Goal: Task Accomplishment & Management: Use online tool/utility

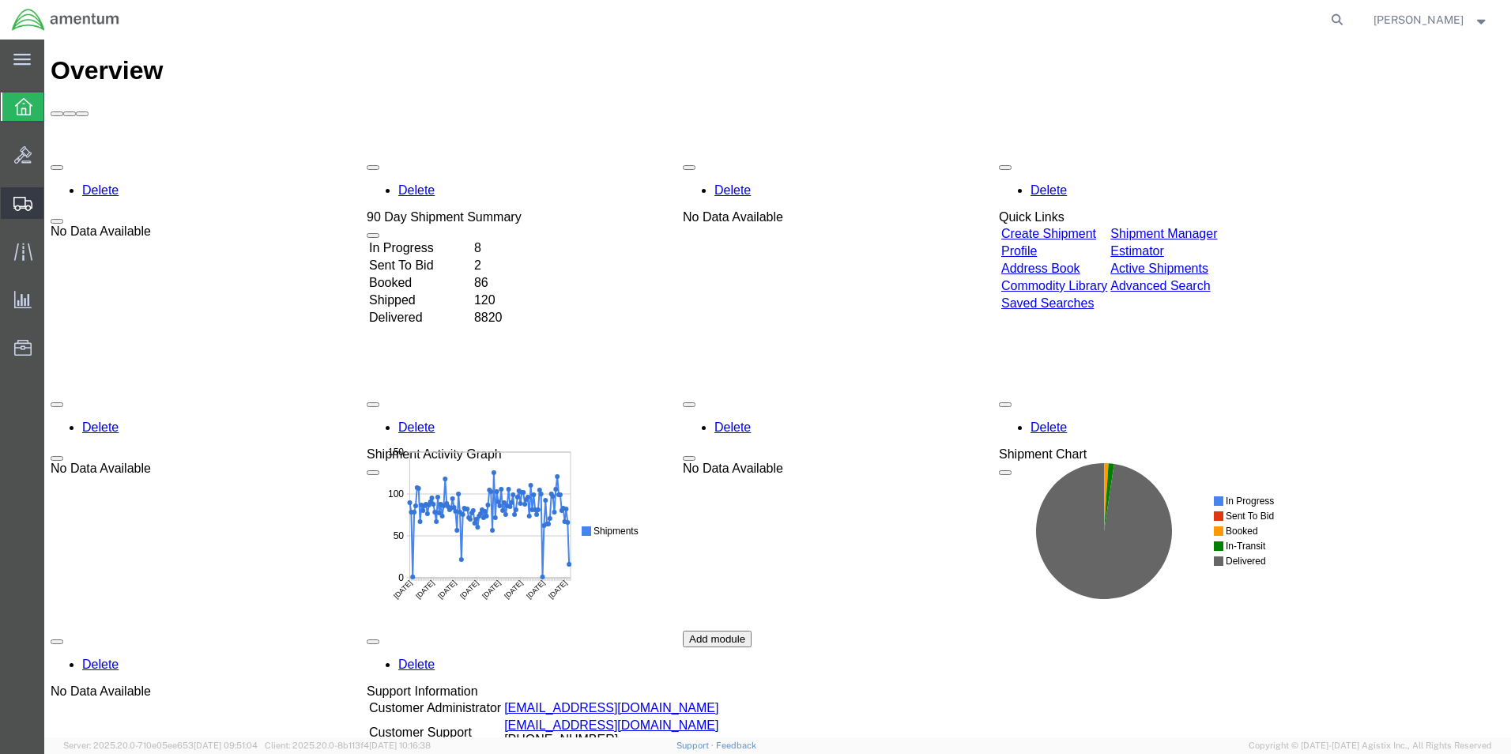
click at [0, 0] on span "Create from Template" at bounding box center [0, 0] width 0 height 0
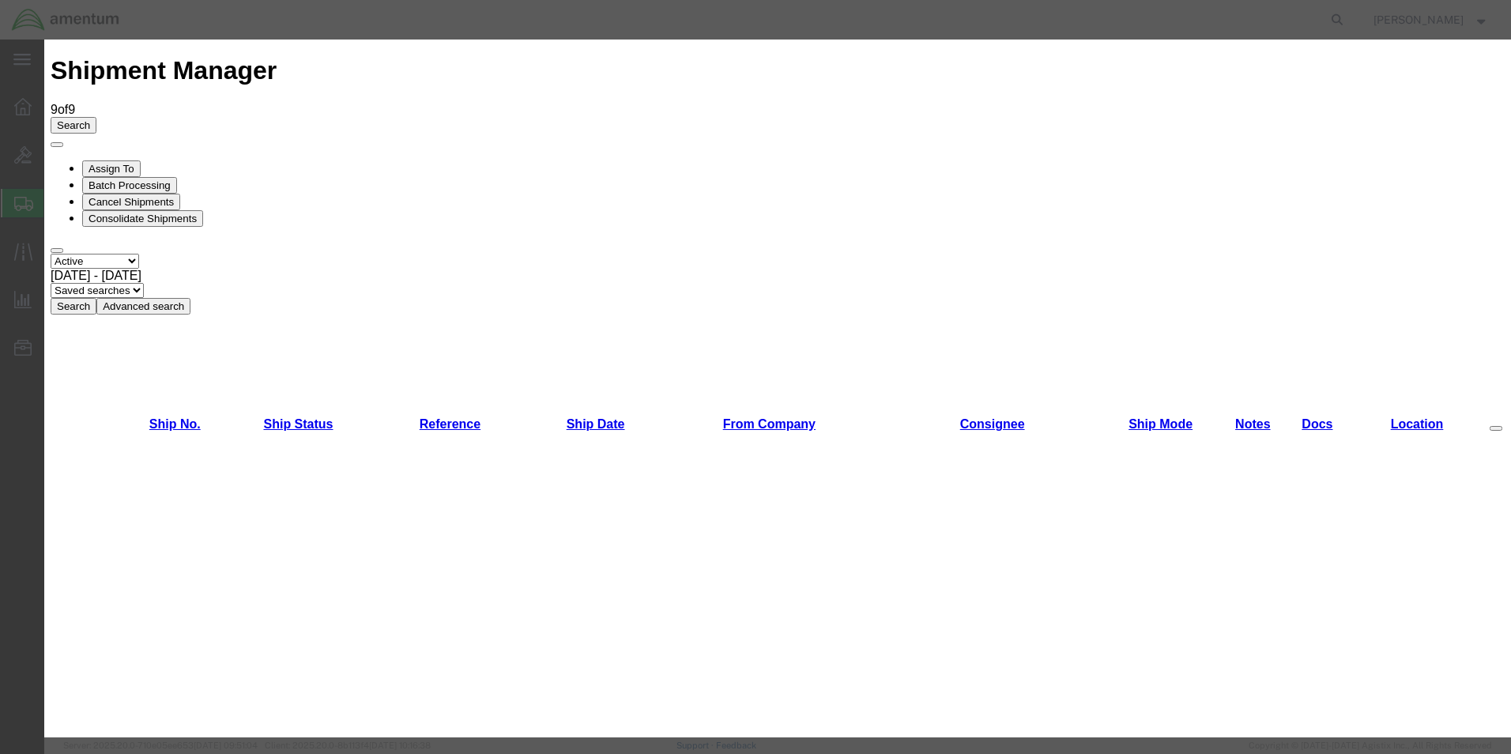
scroll to position [395, 0]
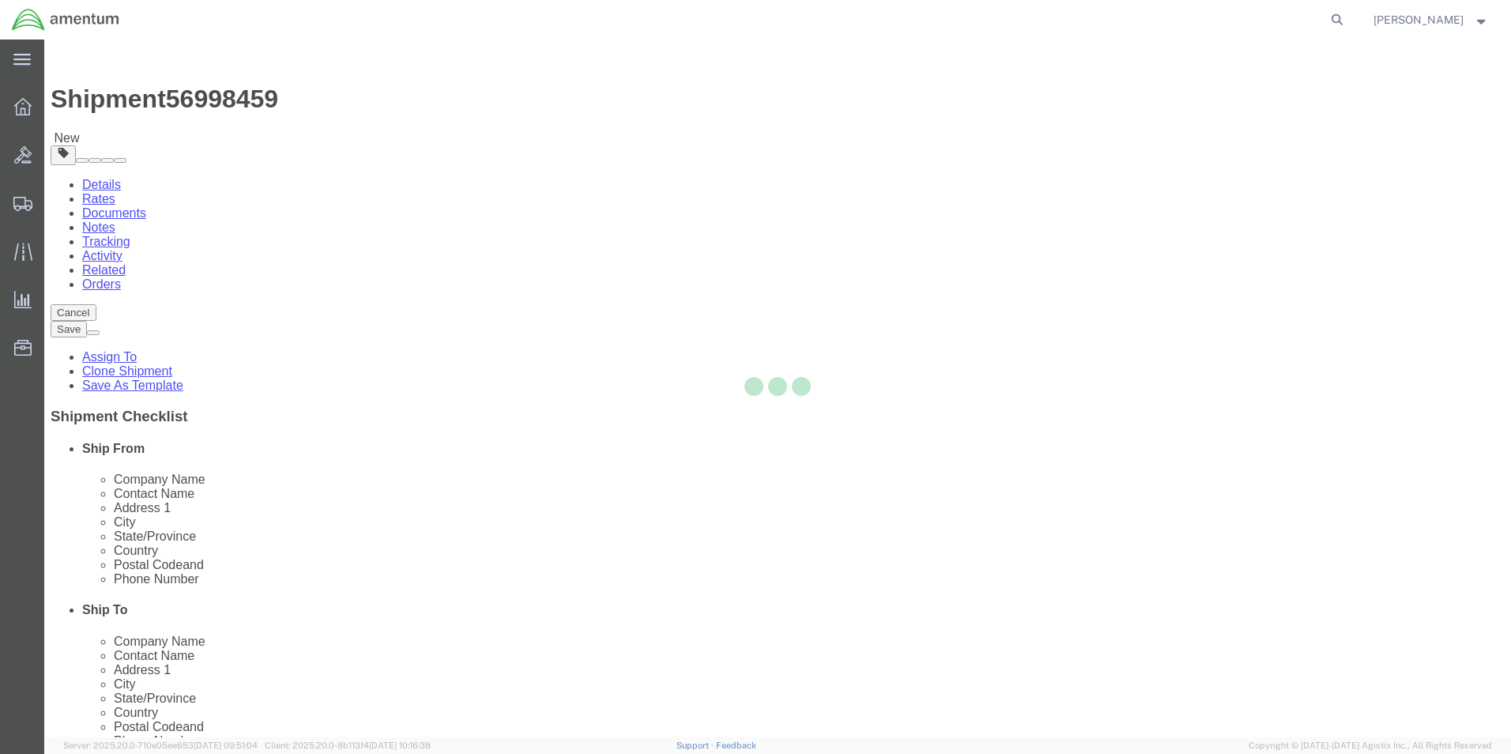
select select "49831"
select select "49927"
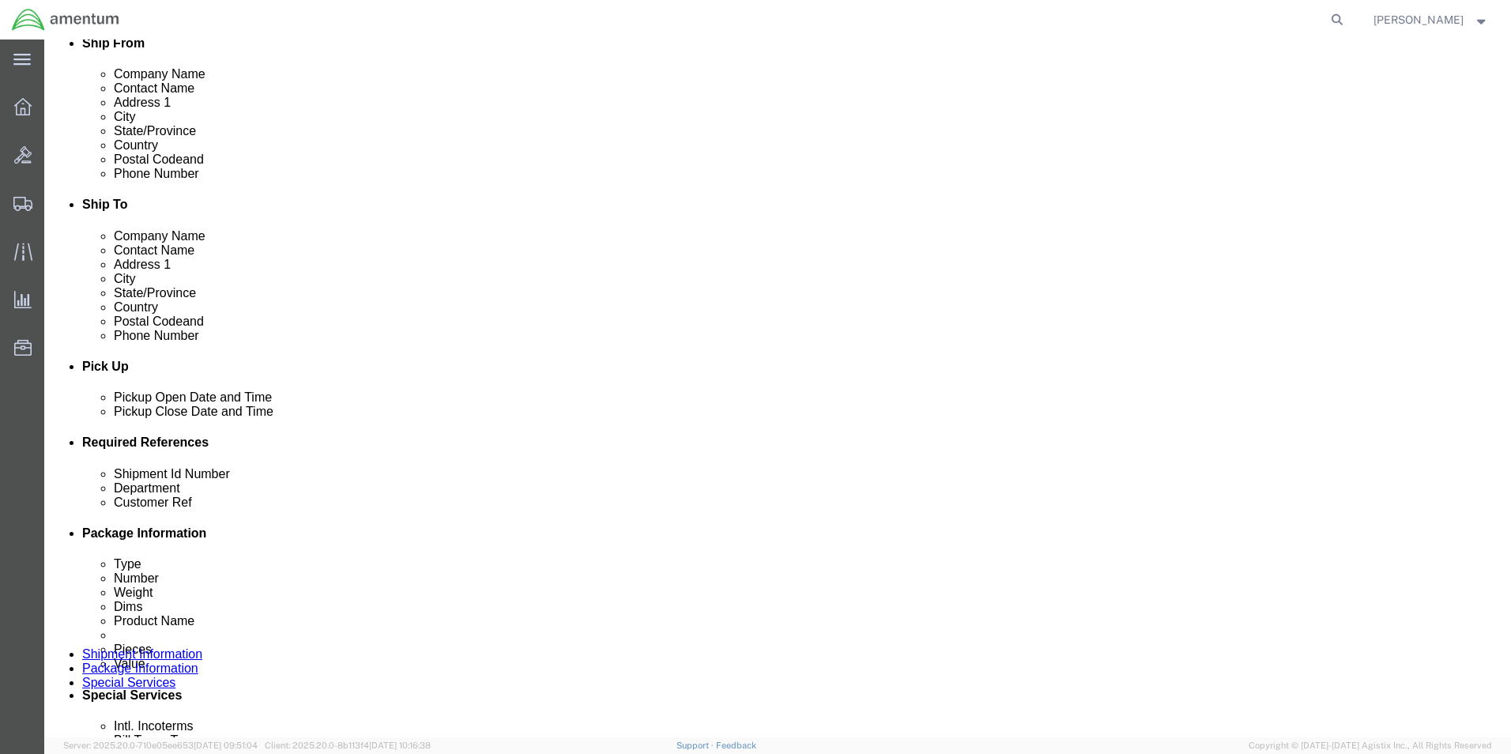
scroll to position [689, 0]
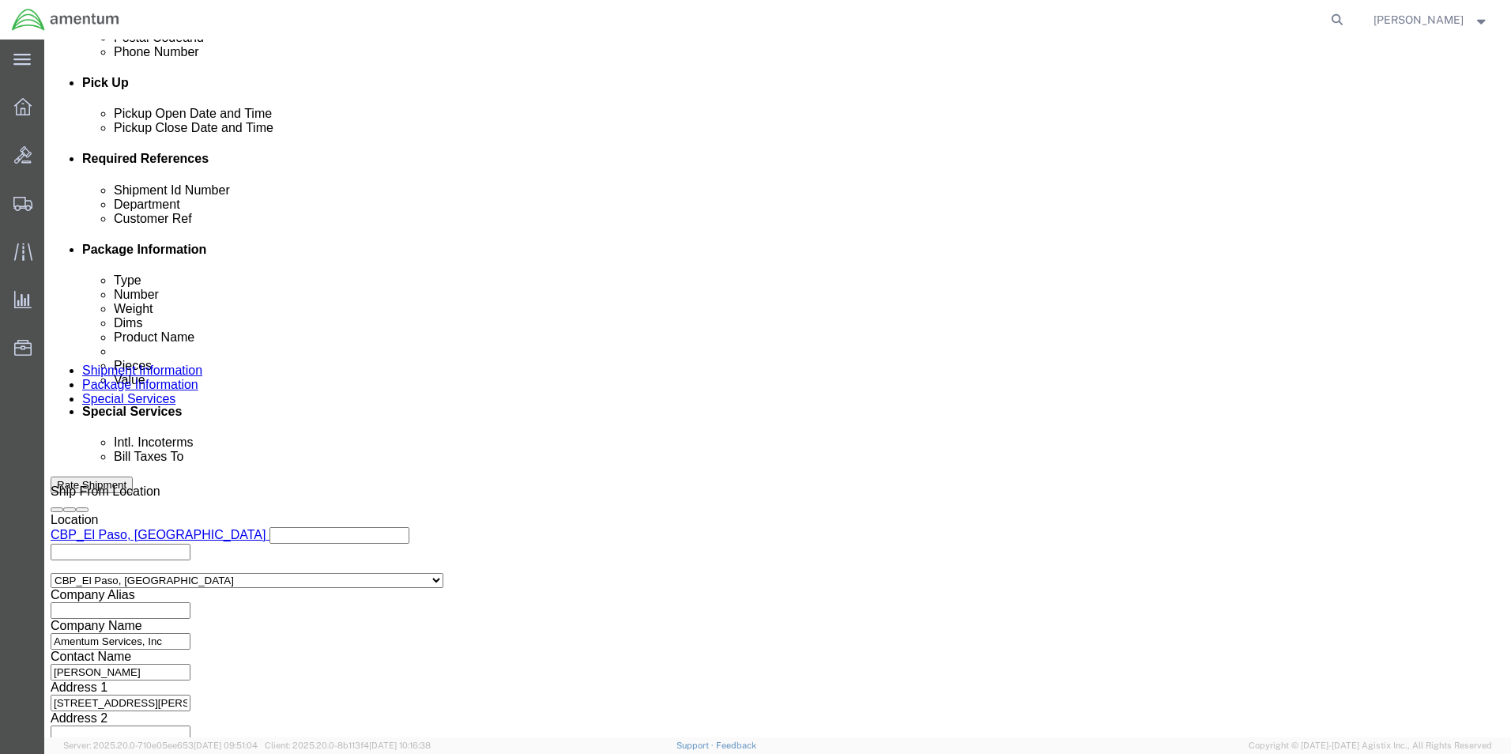
click input "6118.03.03.2219.000.EPL.0000"
drag, startPoint x: 574, startPoint y: 283, endPoint x: 721, endPoint y: 284, distance: 147.8
click div "6118.04.03.2219.000.EPL.0000"
type input "6118.04.03.2219.000.EPL.0000"
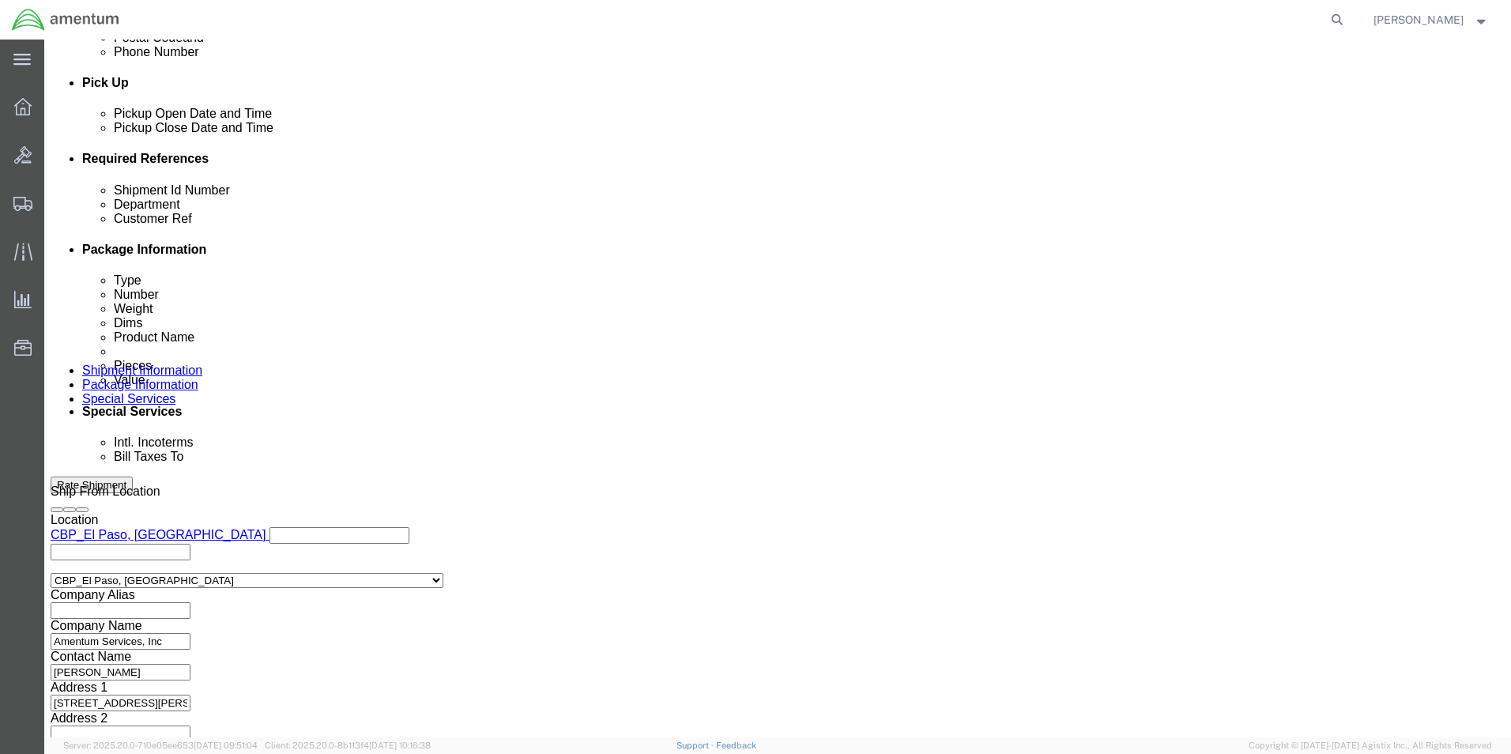
scroll to position [0, 0]
drag, startPoint x: 288, startPoint y: 282, endPoint x: 191, endPoint y: 277, distance: 96.5
click div "Shipment Id Number 269300"
type input "613-007242"
drag, startPoint x: 287, startPoint y: 310, endPoint x: 148, endPoint y: 310, distance: 139.1
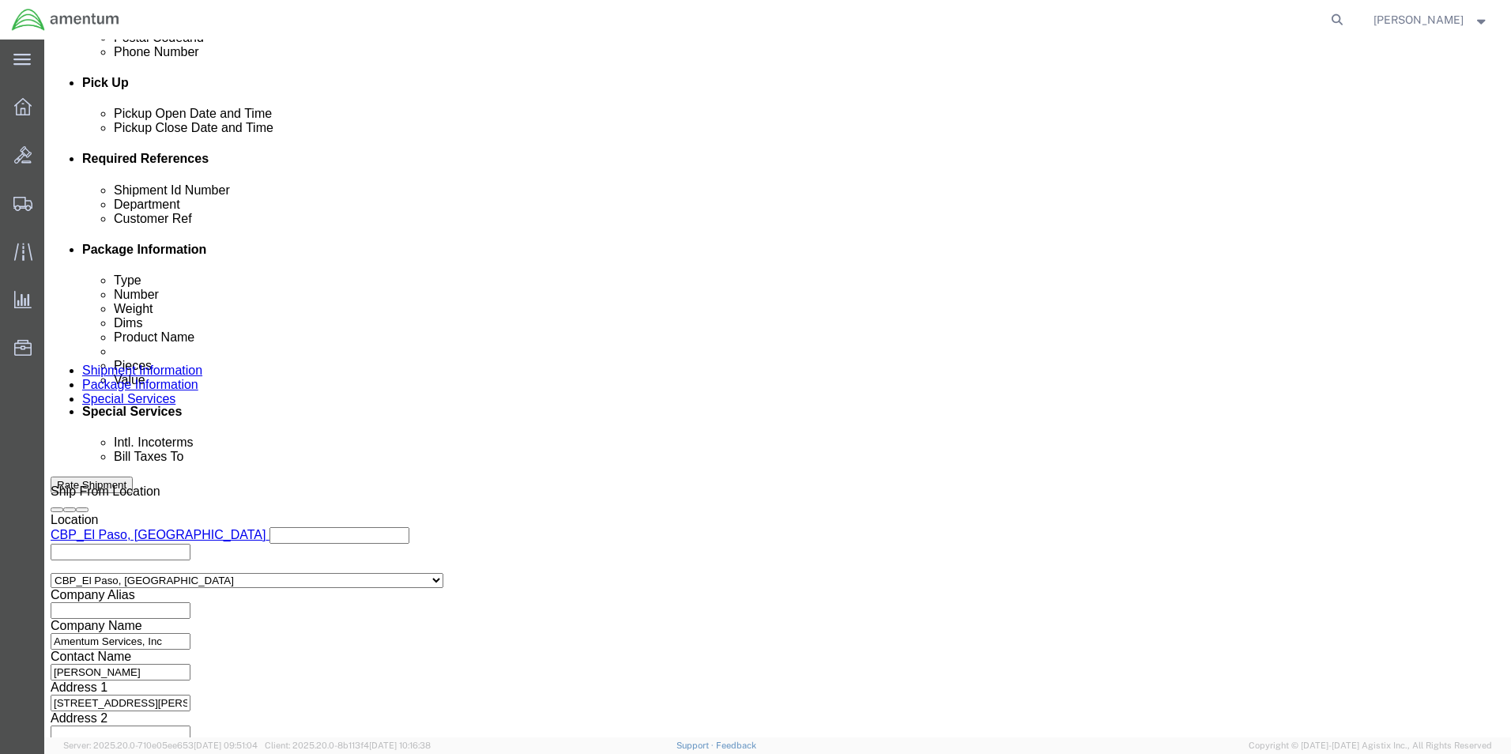
click div "Customer Ref 269300"
type input "613-007242"
click button "Continue"
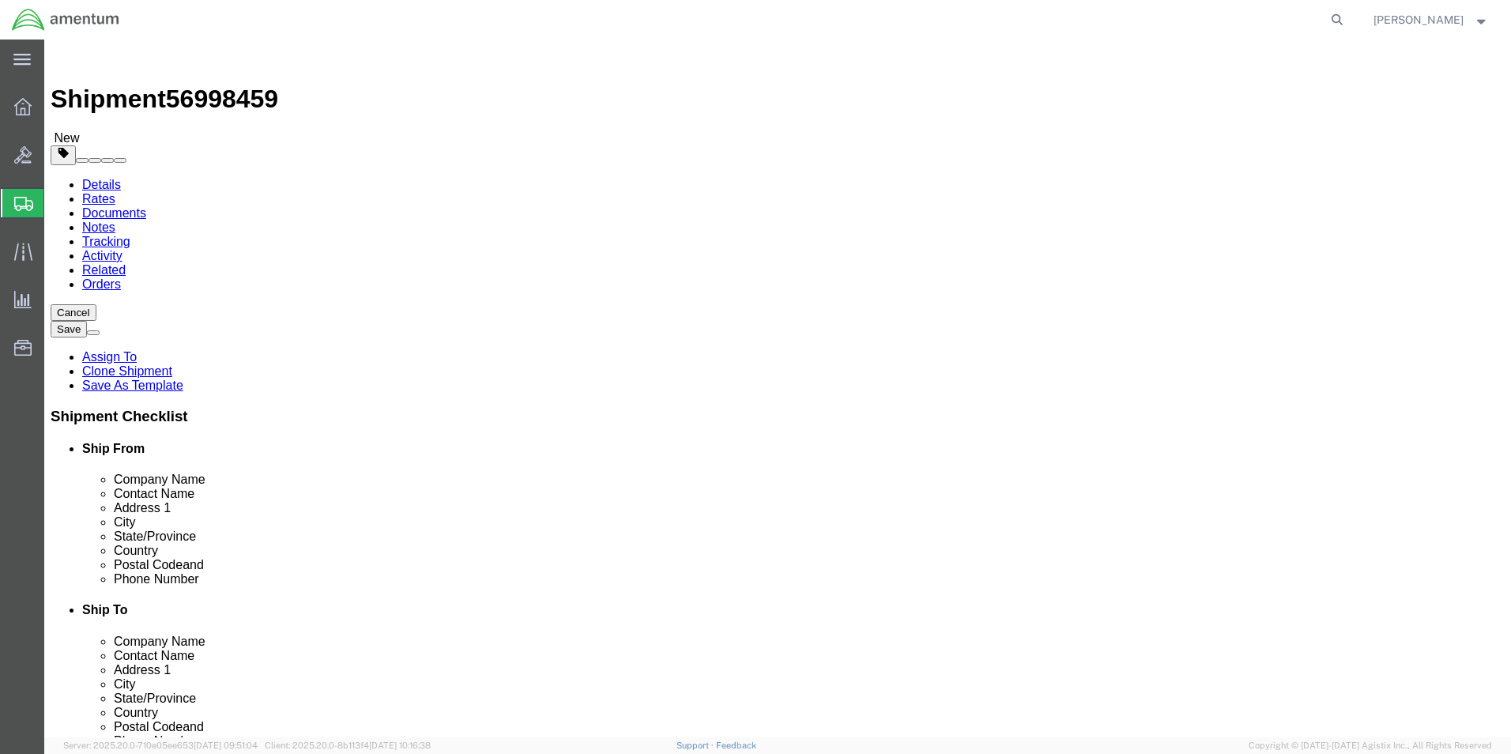
click input "10.00"
click div "Length 10.00 x Width 10.00 x Height 10.00 Select cm ft in"
type input "0"
type input "16"
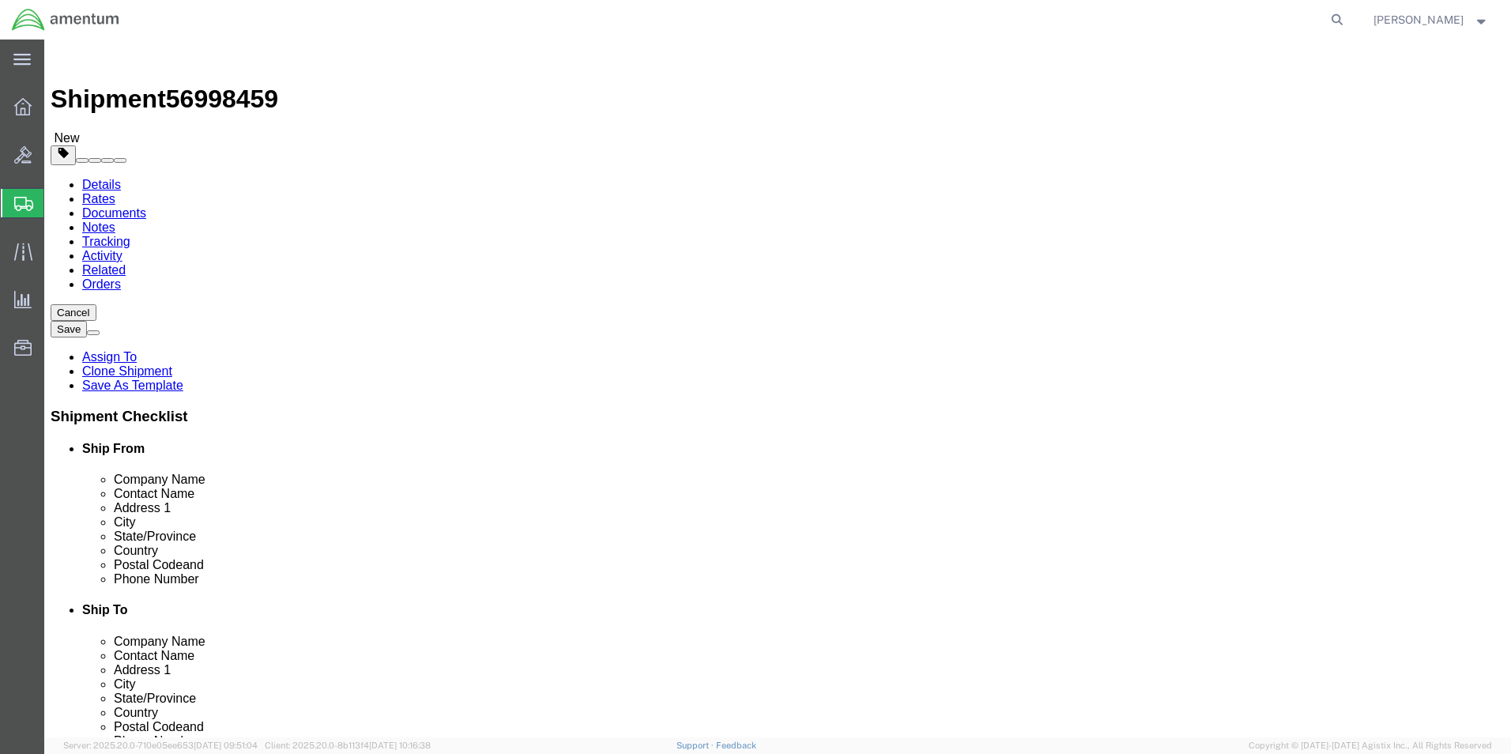
type input "16"
drag, startPoint x: 260, startPoint y: 363, endPoint x: 179, endPoint y: 374, distance: 81.3
click div "Weight 2.70 Select kgs lbs Ship. t°"
click input "16"
drag, startPoint x: 243, startPoint y: 369, endPoint x: 204, endPoint y: 378, distance: 40.5
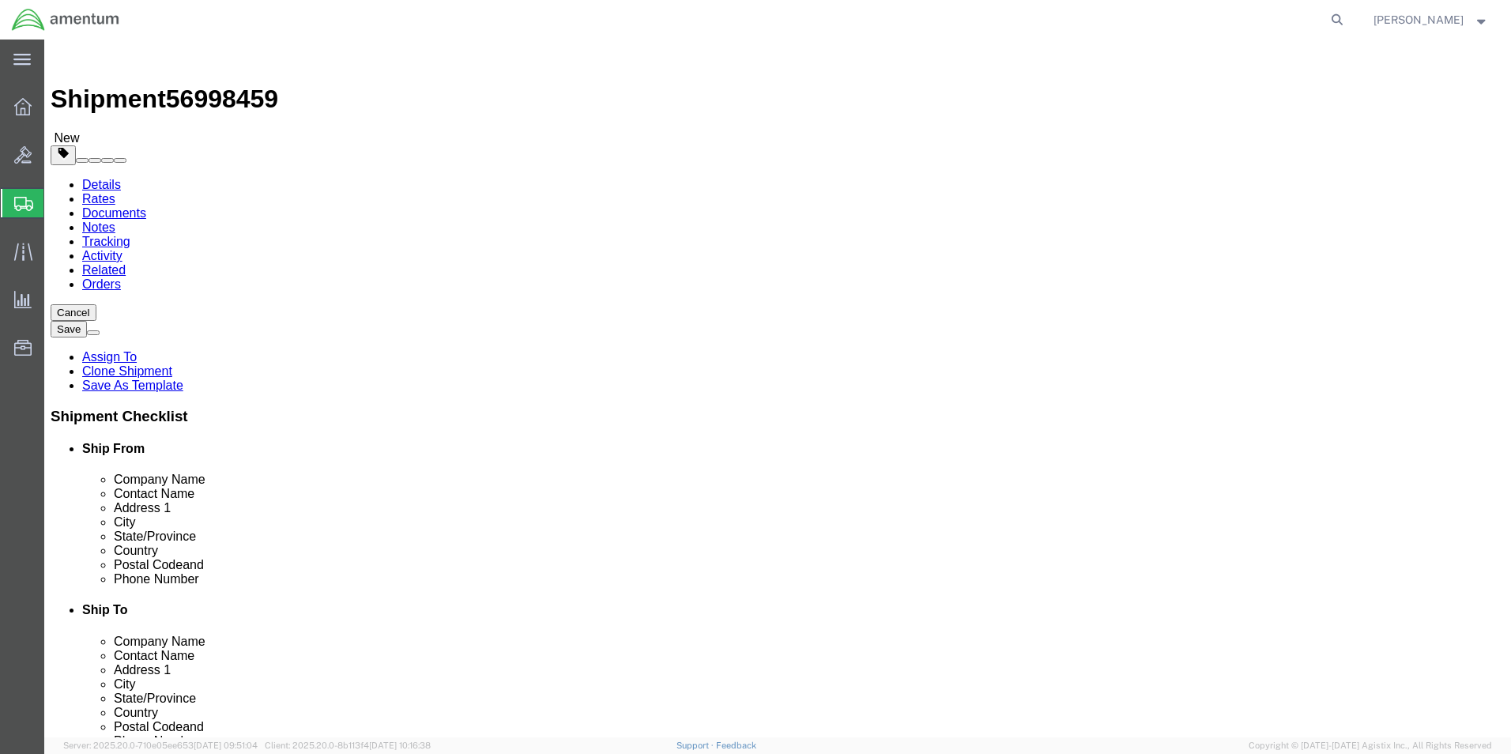
click div "Package Type Select Bale(s) Basket(s) Bolt(s) Bottle(s) Buckets Bulk Bundle(s) …"
type input "21.36"
click dd "600.00 USD"
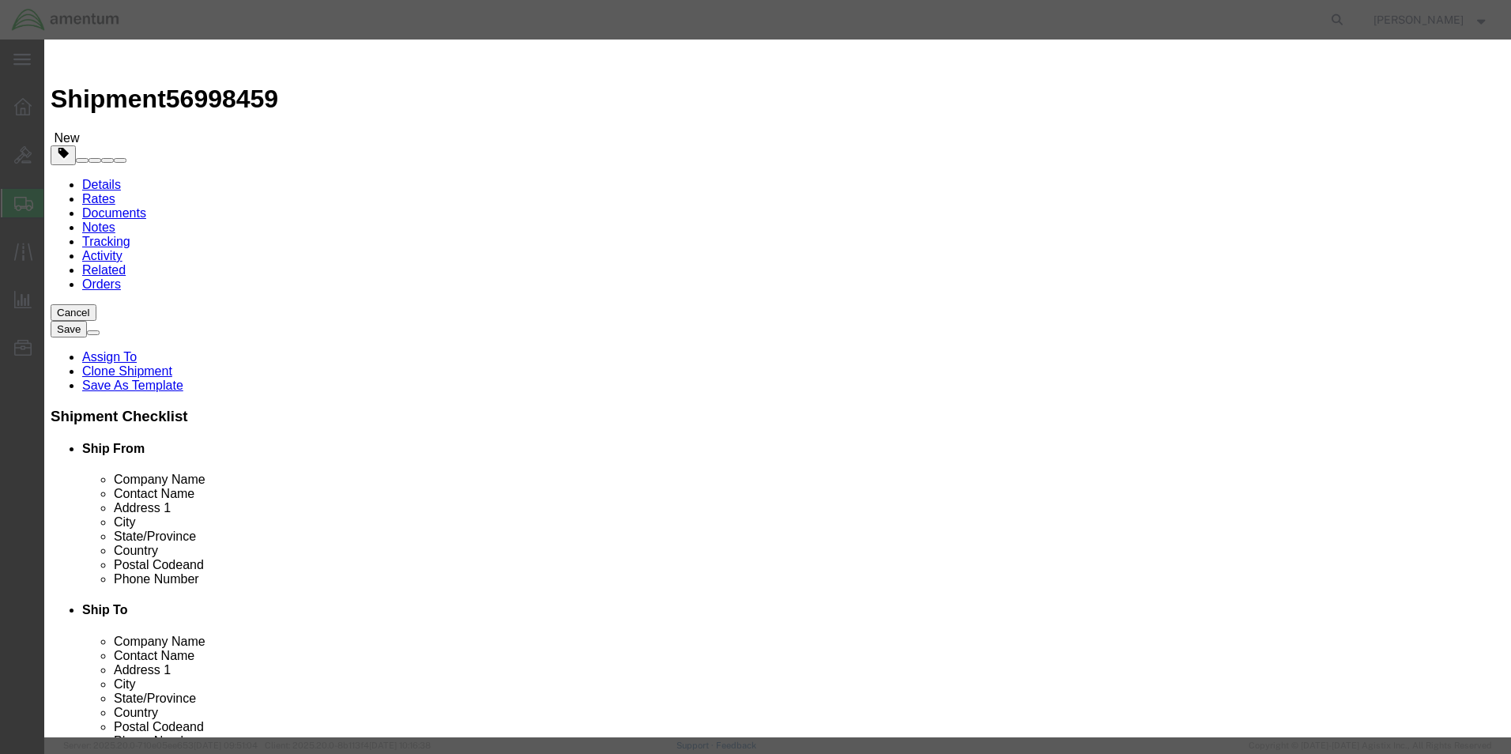
drag, startPoint x: 562, startPoint y: 121, endPoint x: 467, endPoint y: 128, distance: 95.1
click input "AIRCRAFT PARTS"
type input "shop items"
drag, startPoint x: 296, startPoint y: 148, endPoint x: 485, endPoint y: 141, distance: 189.0
click div "Commodity library Product Name shop items Pieces 3.00 Select Bag Barrels 100Boa…"
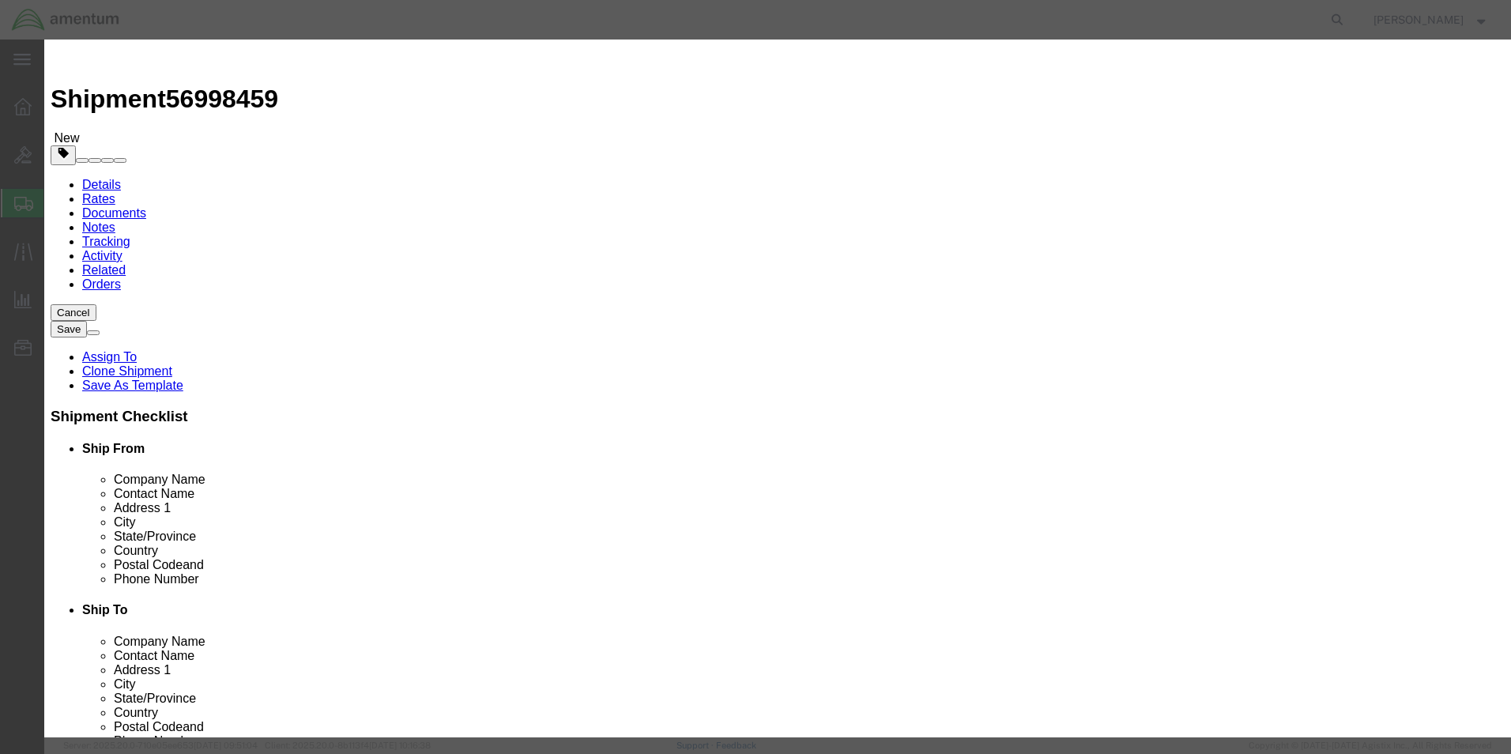
click input "3.00"
drag, startPoint x: 502, startPoint y: 154, endPoint x: 449, endPoint y: 152, distance: 53.0
click div "3.00"
type input "1"
type input "200"
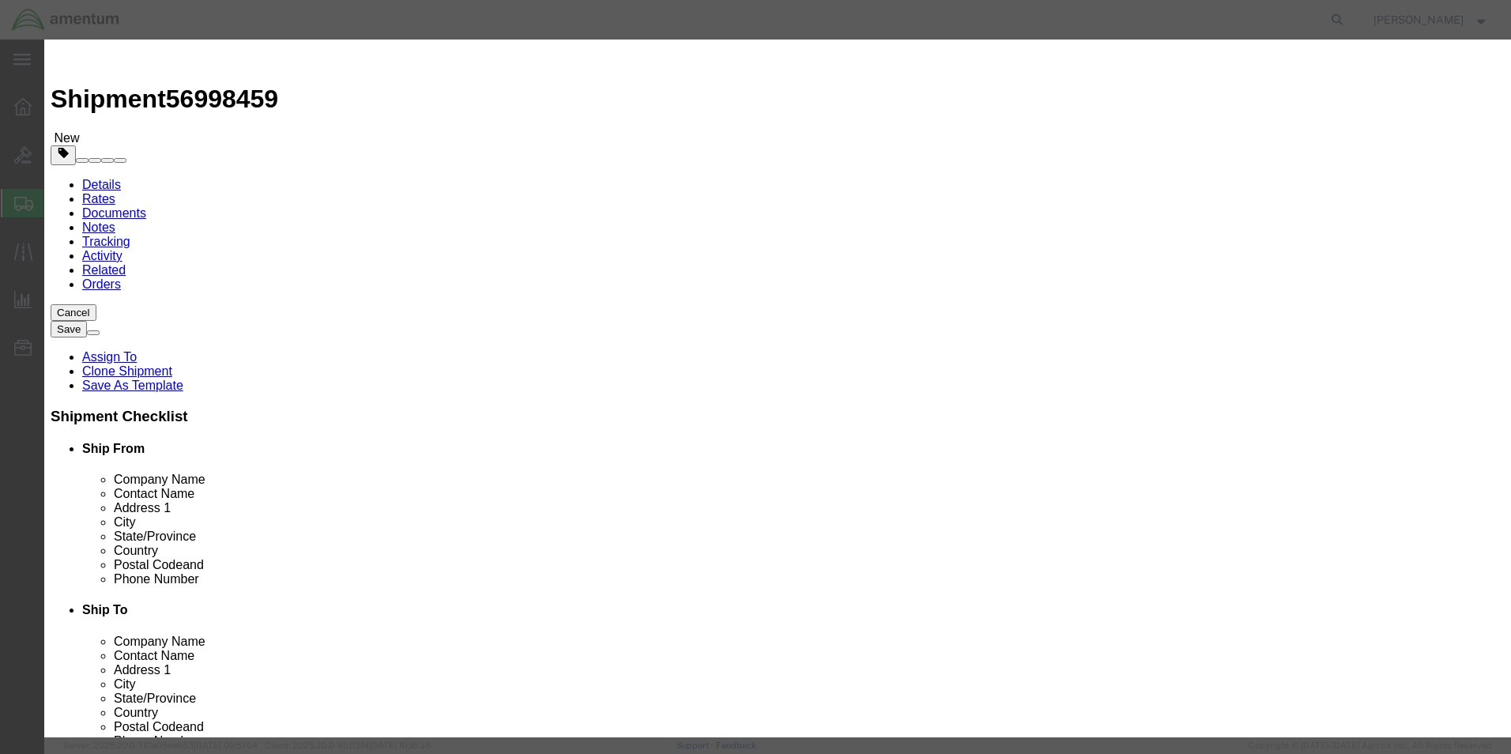
drag, startPoint x: 528, startPoint y: 54, endPoint x: 560, endPoint y: 119, distance: 72.4
click h3 "Edit content"
drag, startPoint x: 960, startPoint y: 123, endPoint x: 839, endPoint y: 124, distance: 120.9
click div "Description Filter, ORing, Packing"
type textarea "300-20 towels"
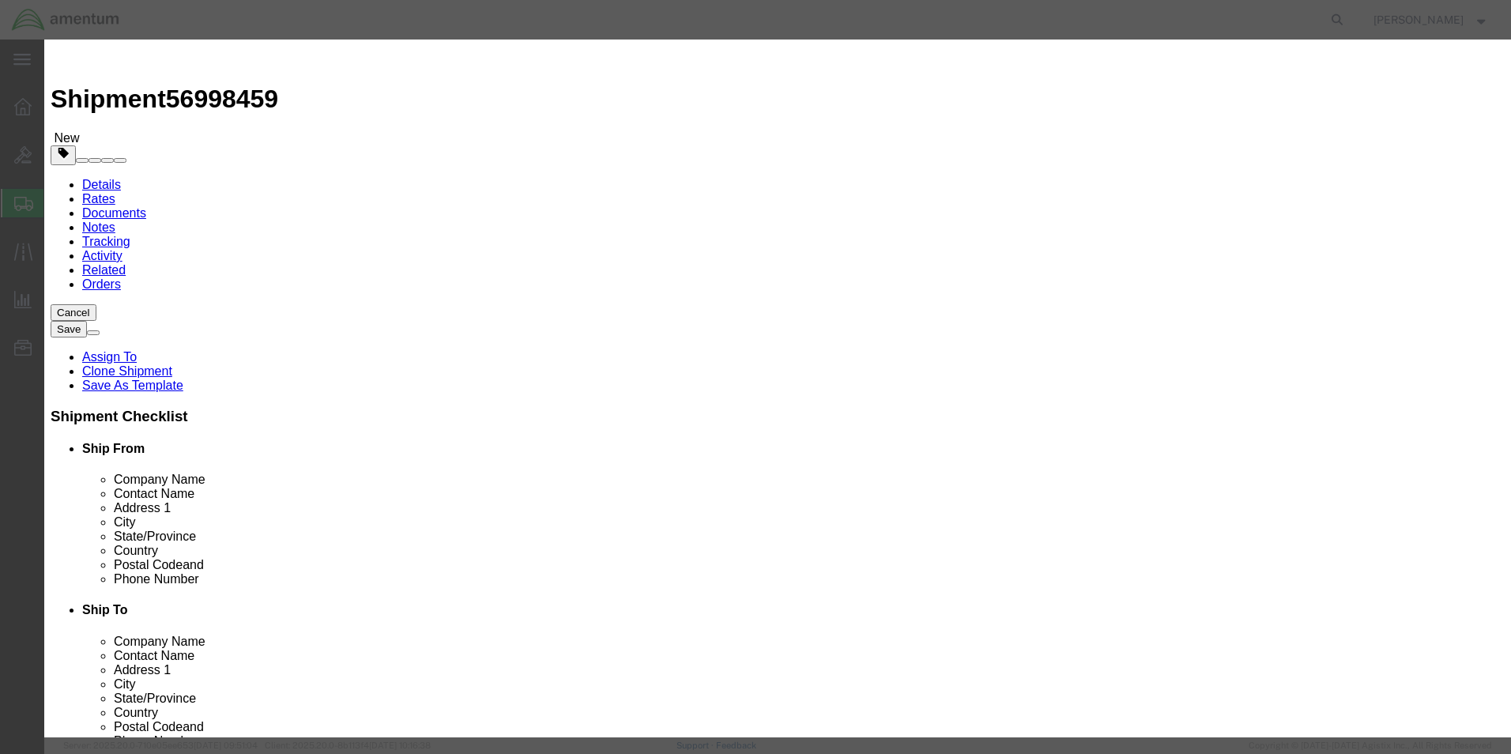
click button "Save & Close"
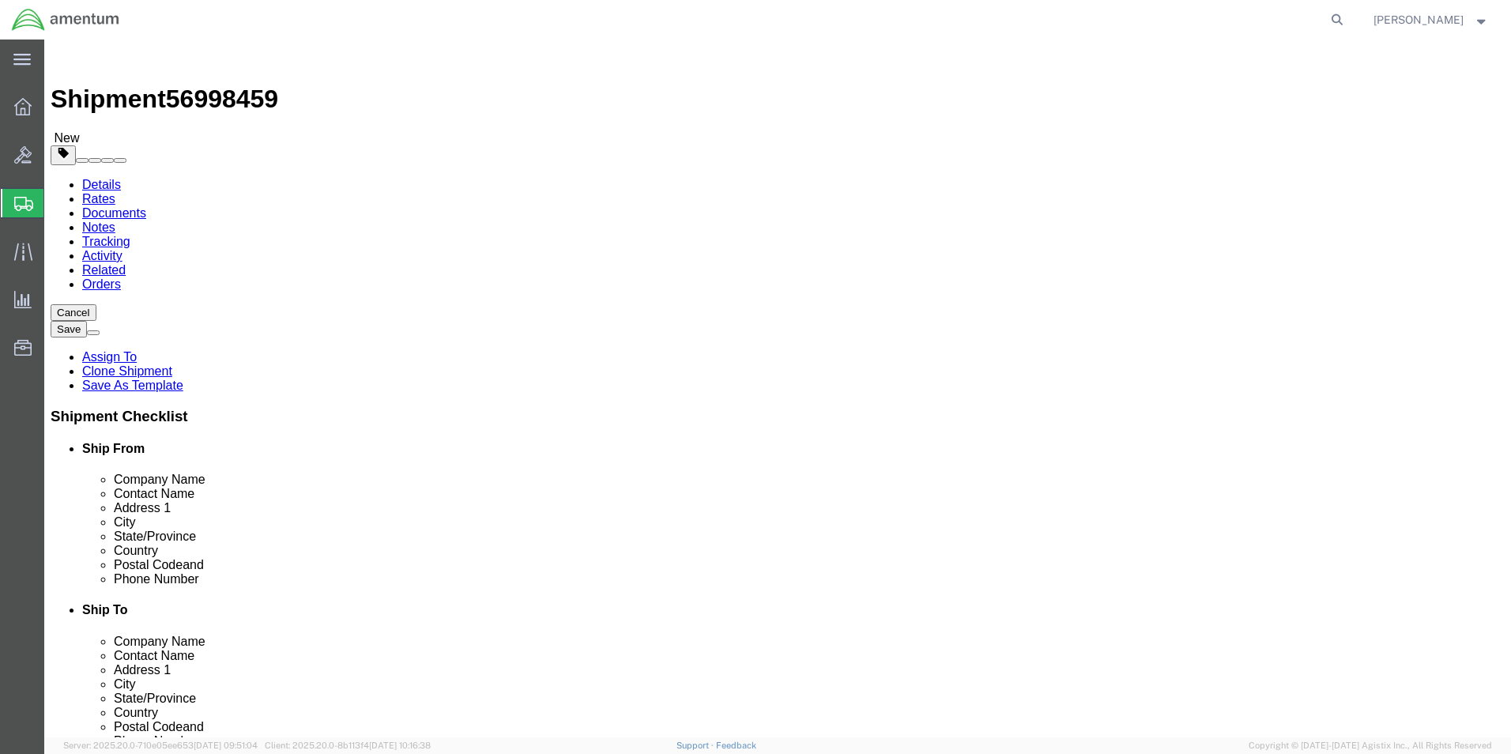
click span "button"
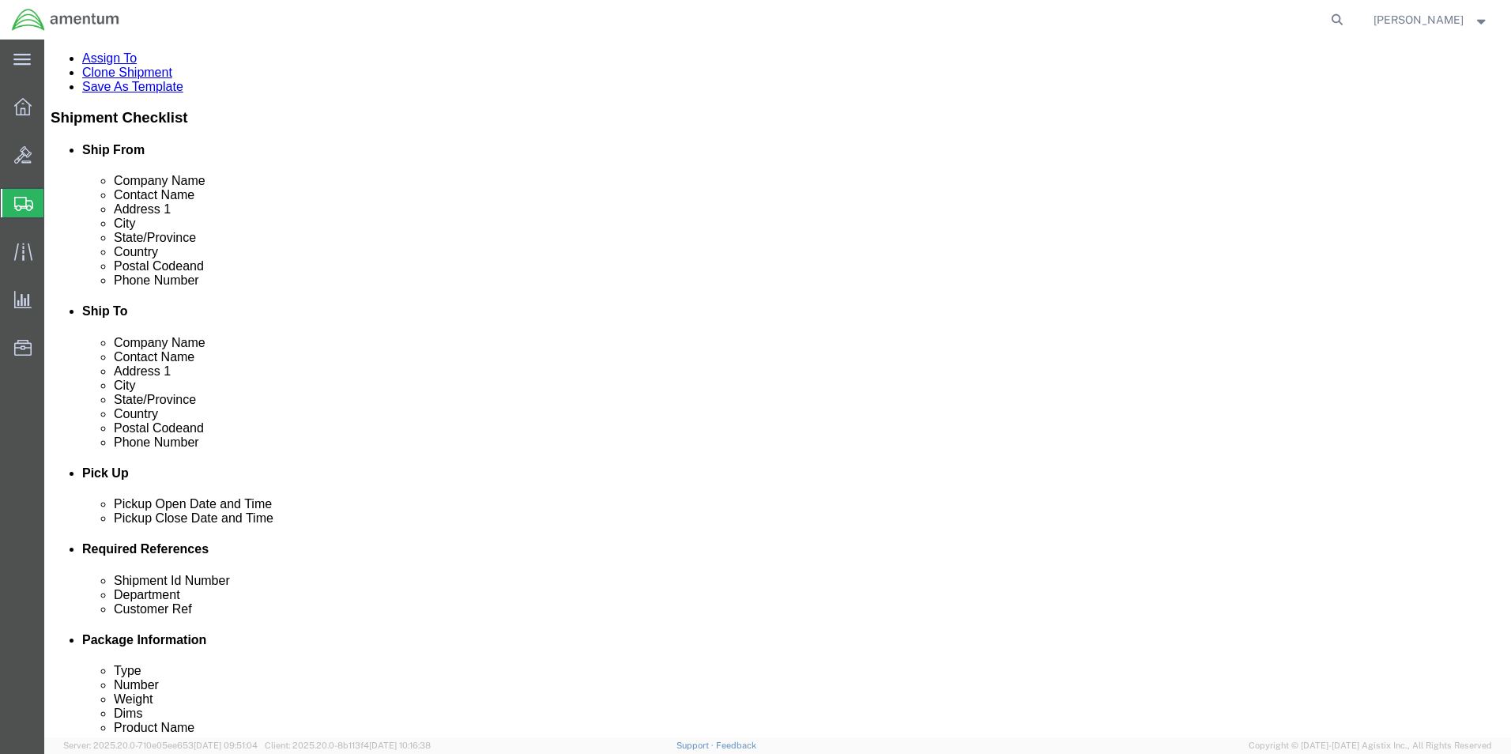
scroll to position [366, 0]
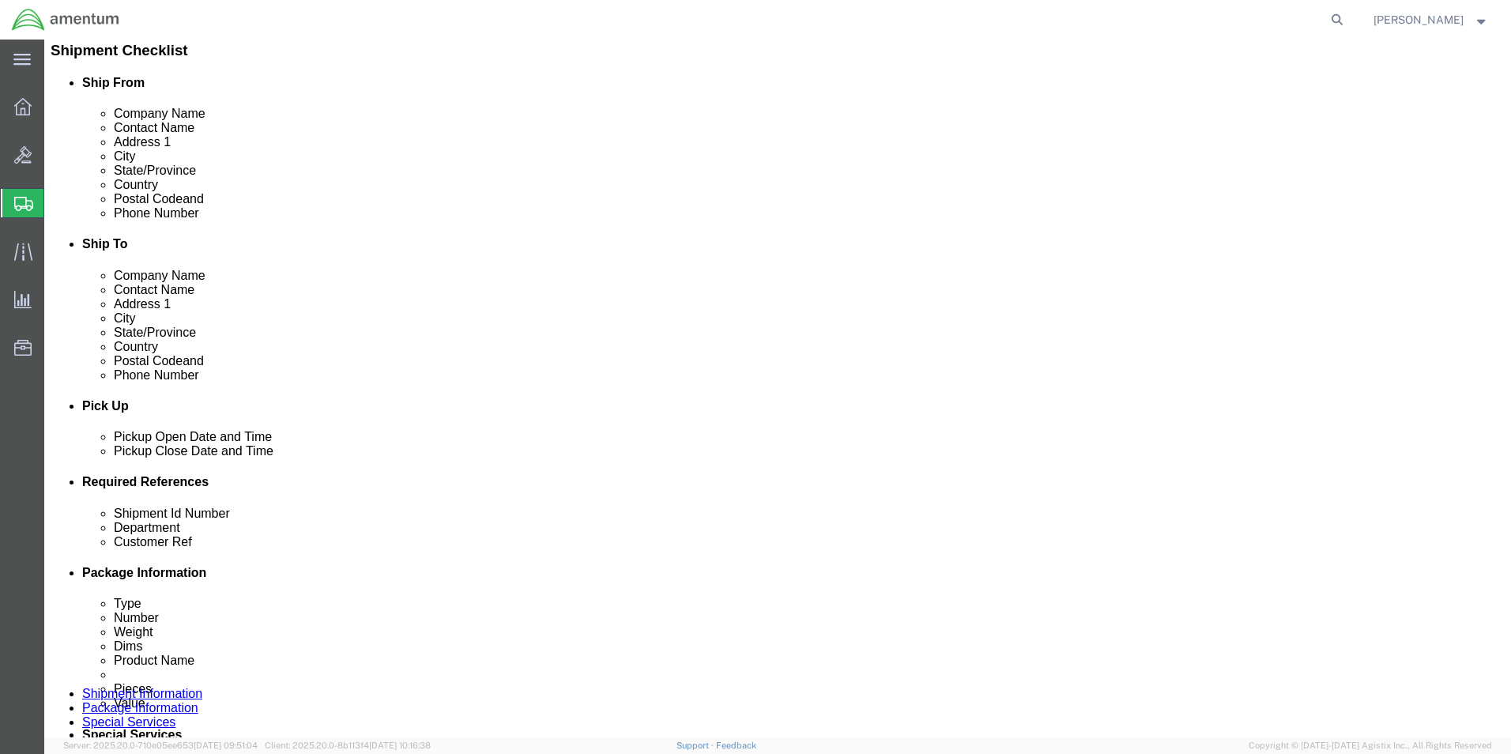
click button "Continue"
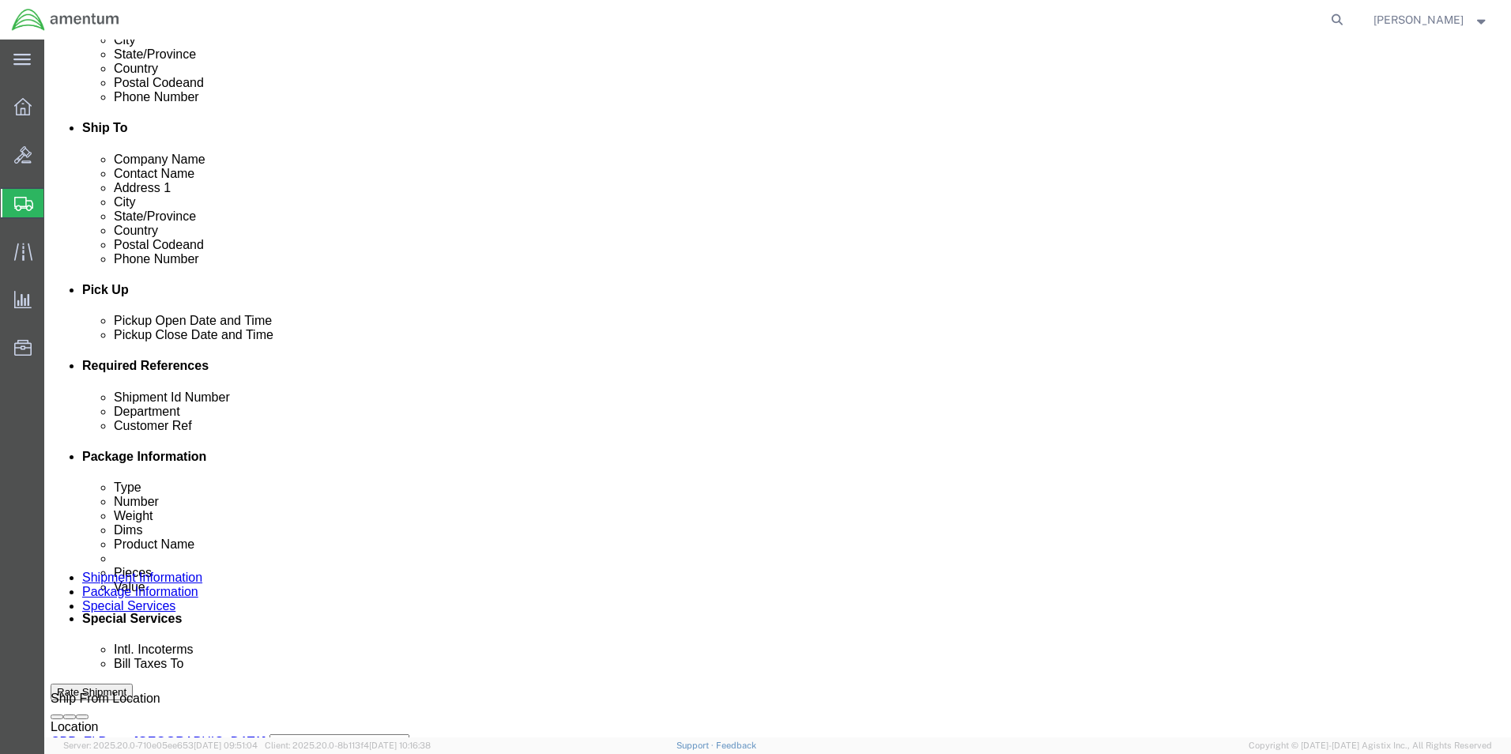
scroll to position [632, 0]
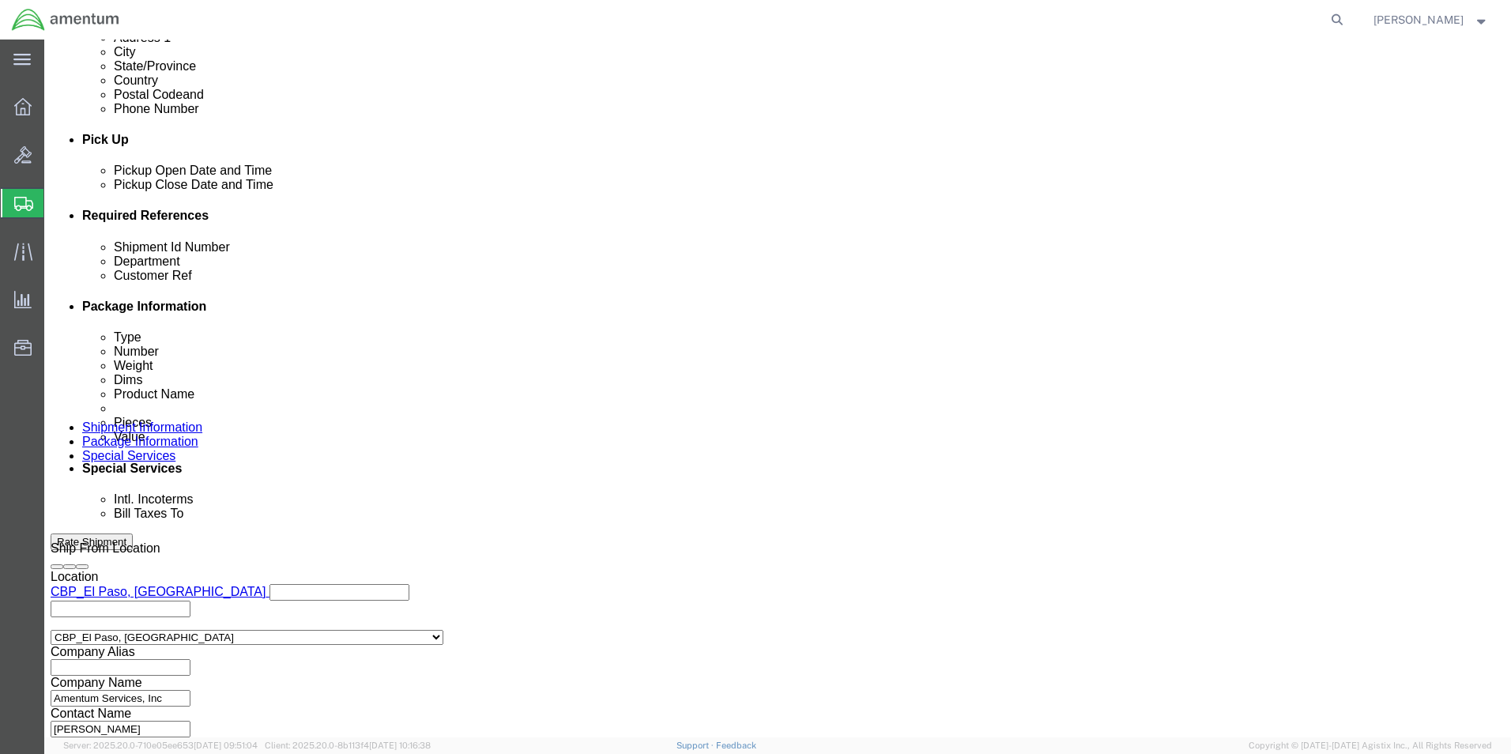
type input "6118.04.03.2219.000.EPL"
click button "Rate Shipment"
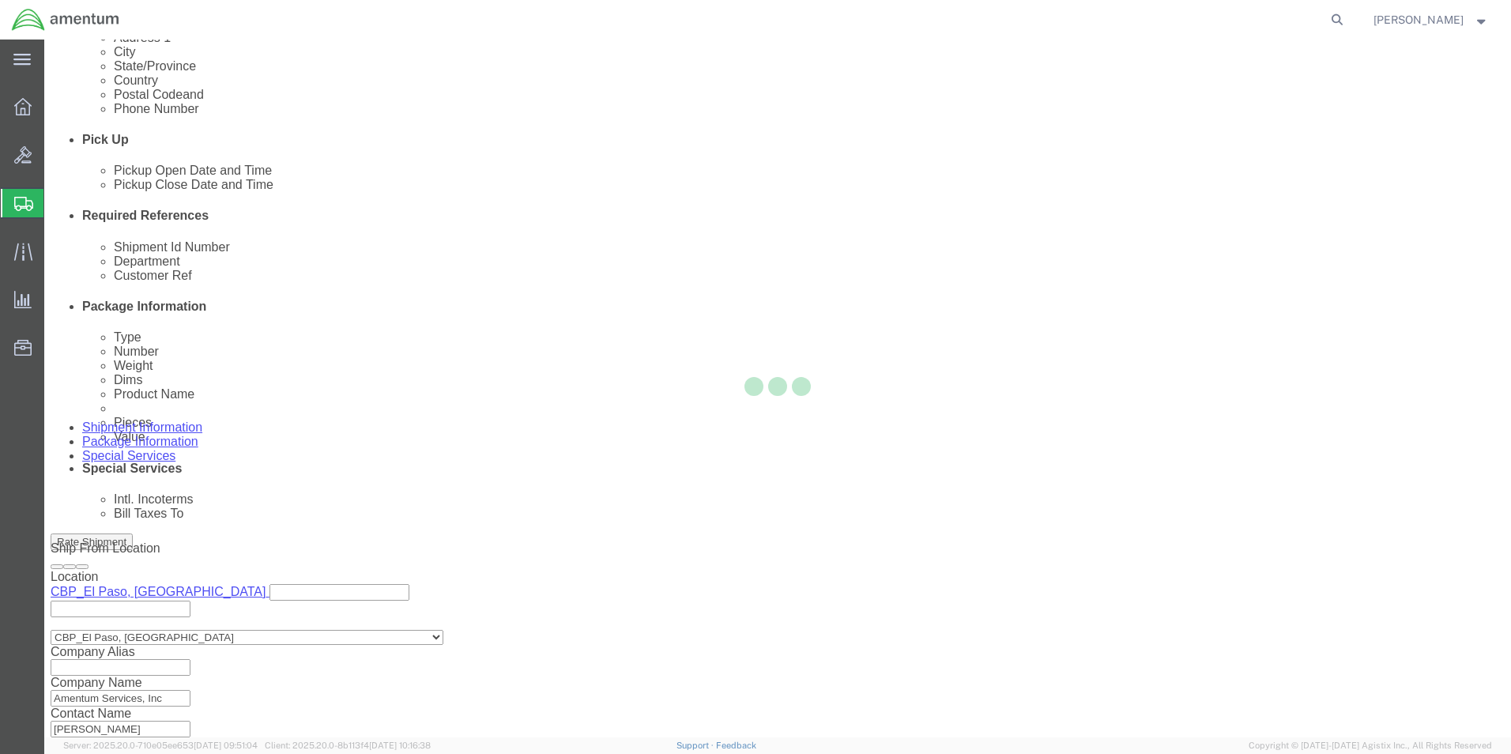
scroll to position [34, 0]
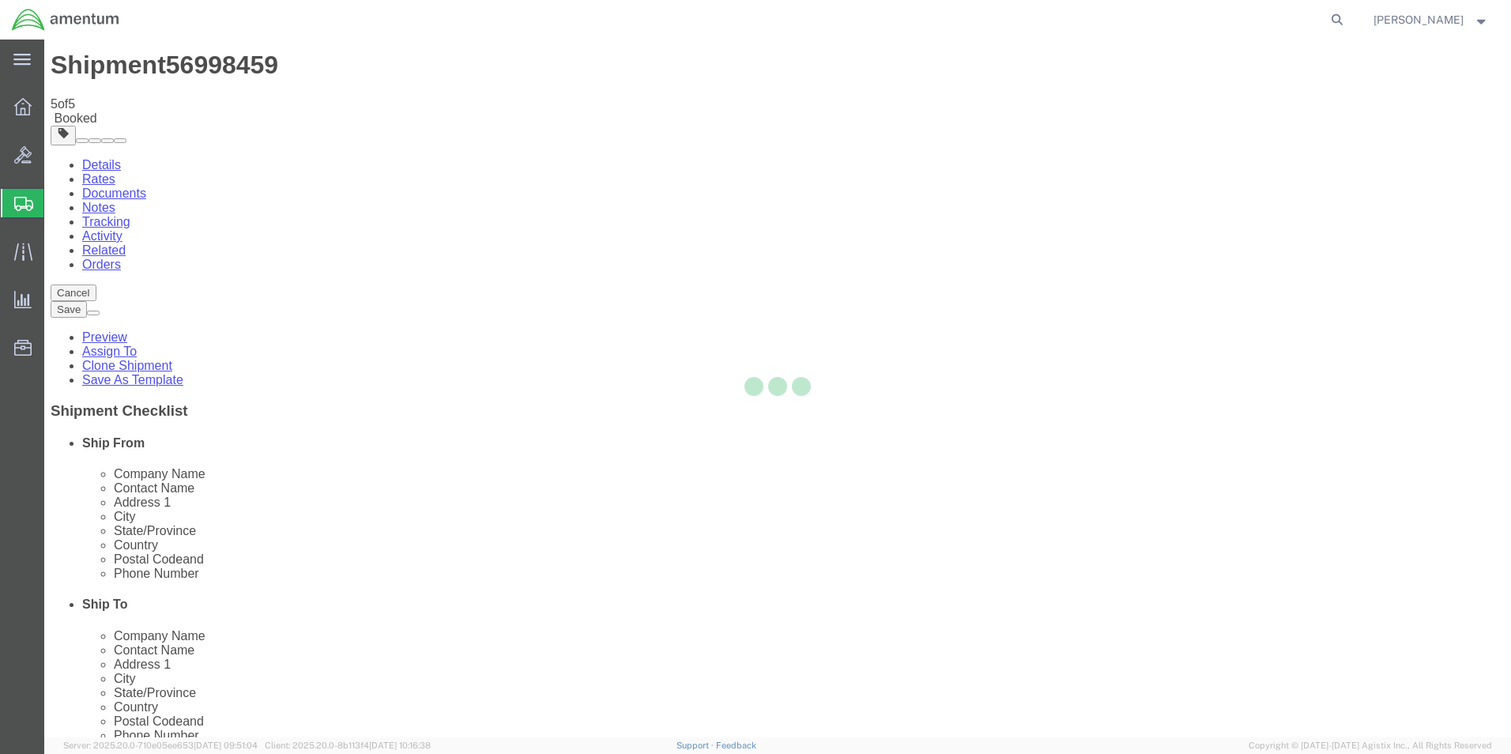
scroll to position [0, 0]
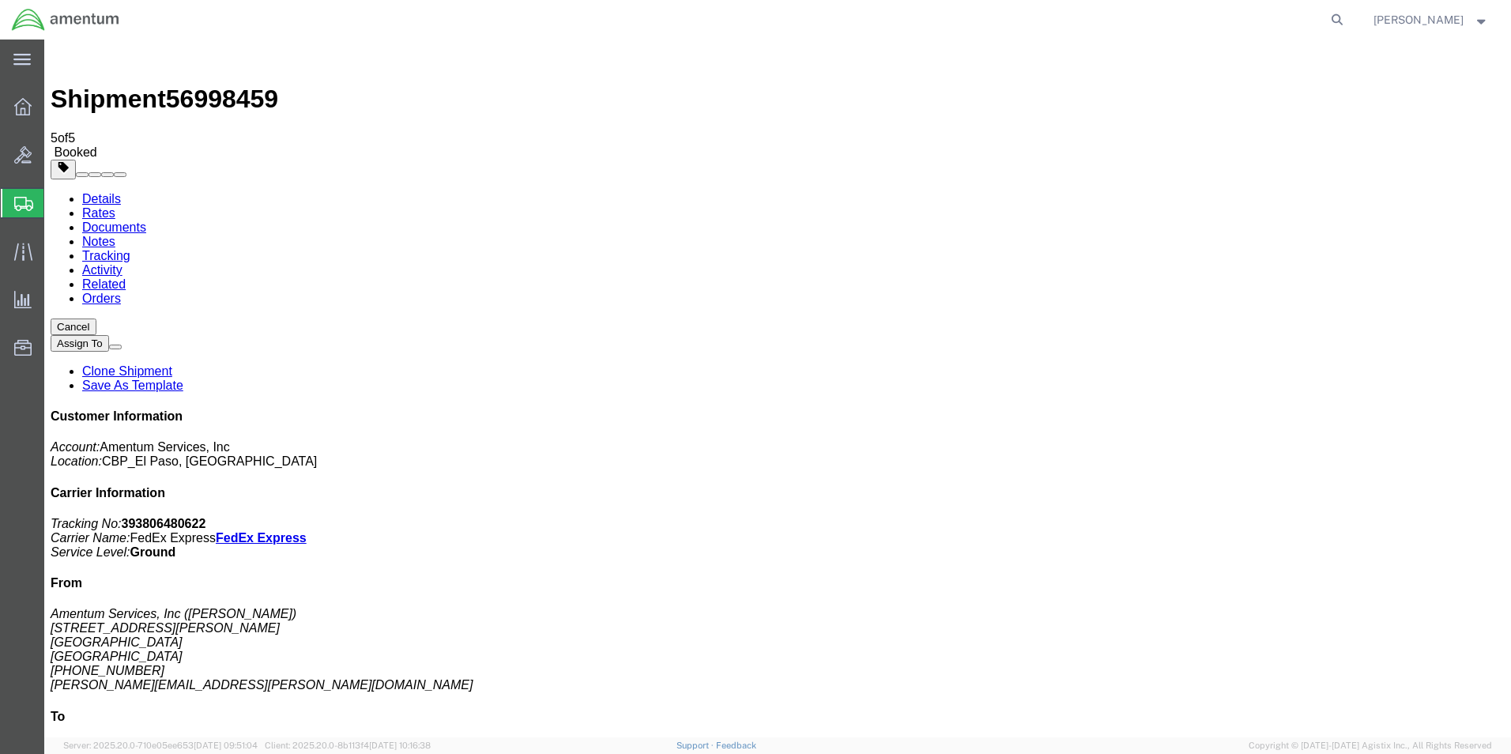
click at [183, 378] on link "Save As Template" at bounding box center [132, 384] width 101 height 13
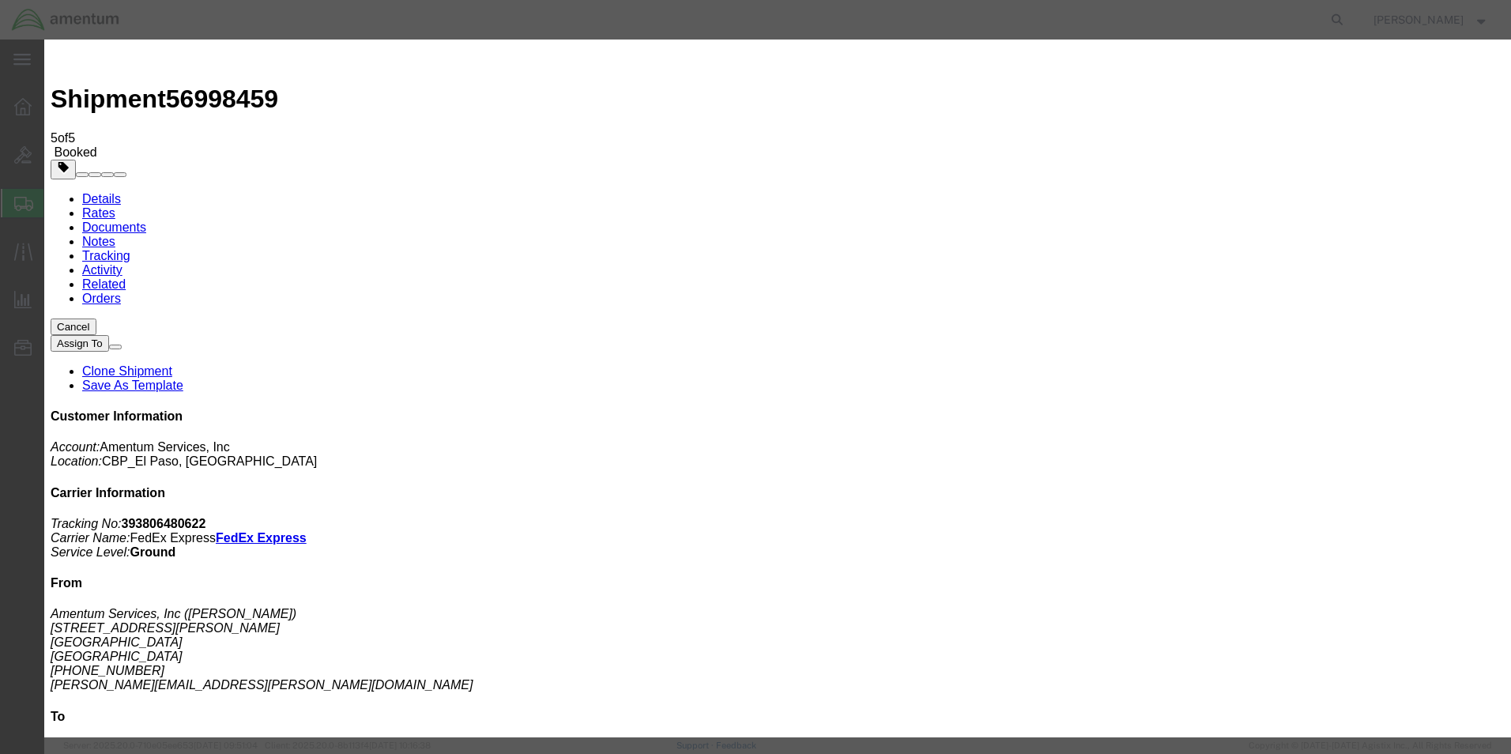
type input "EPL - 26"
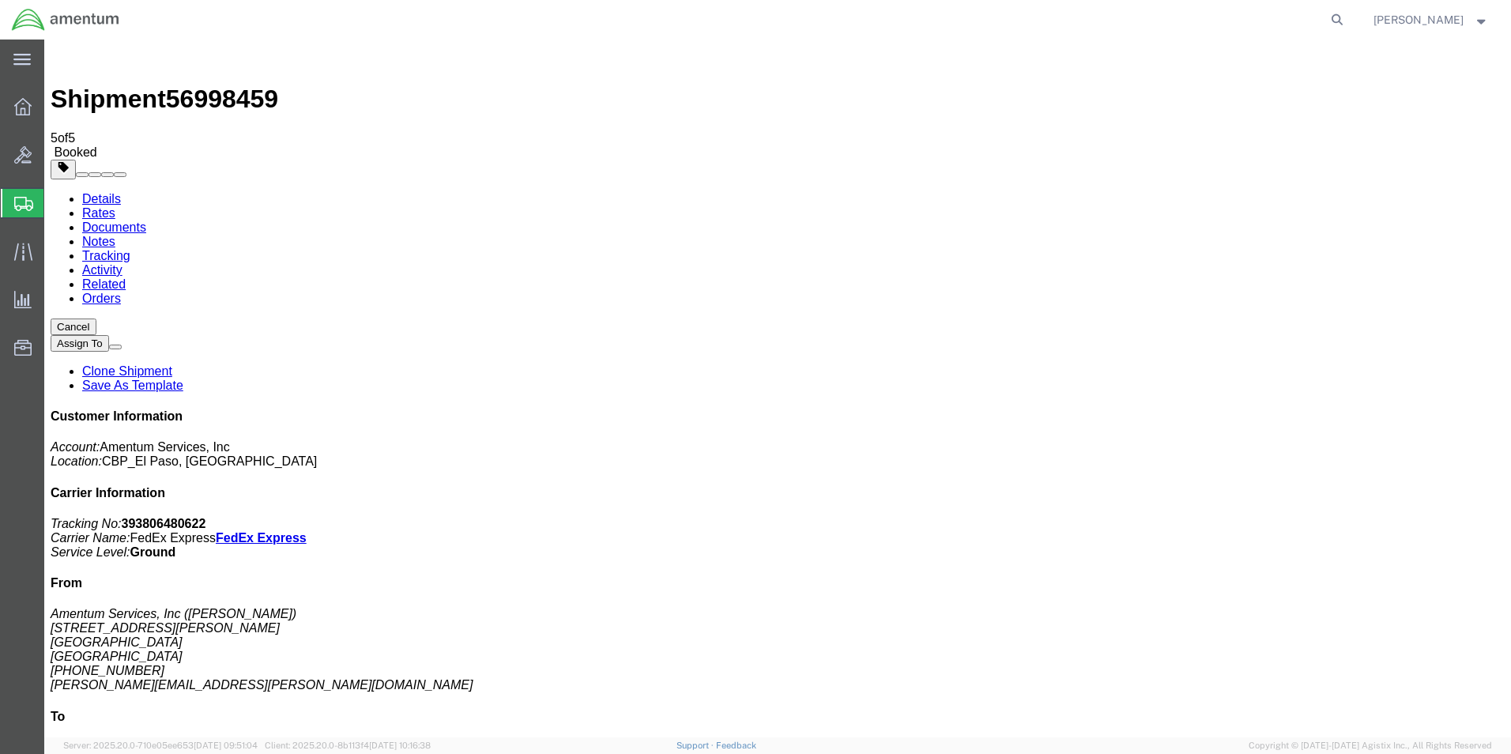
click at [0, 0] on span "Create from Template" at bounding box center [0, 0] width 0 height 0
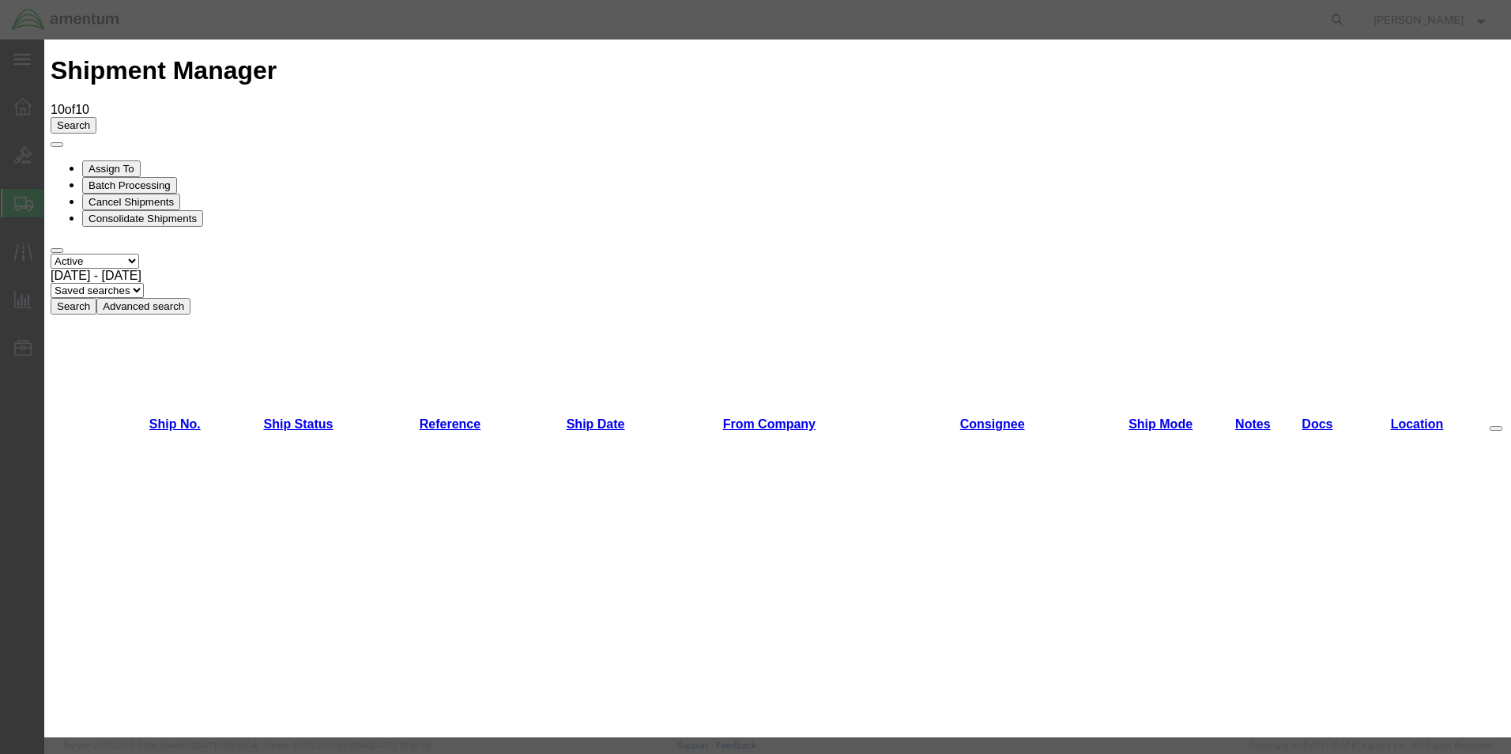
scroll to position [1581, 0]
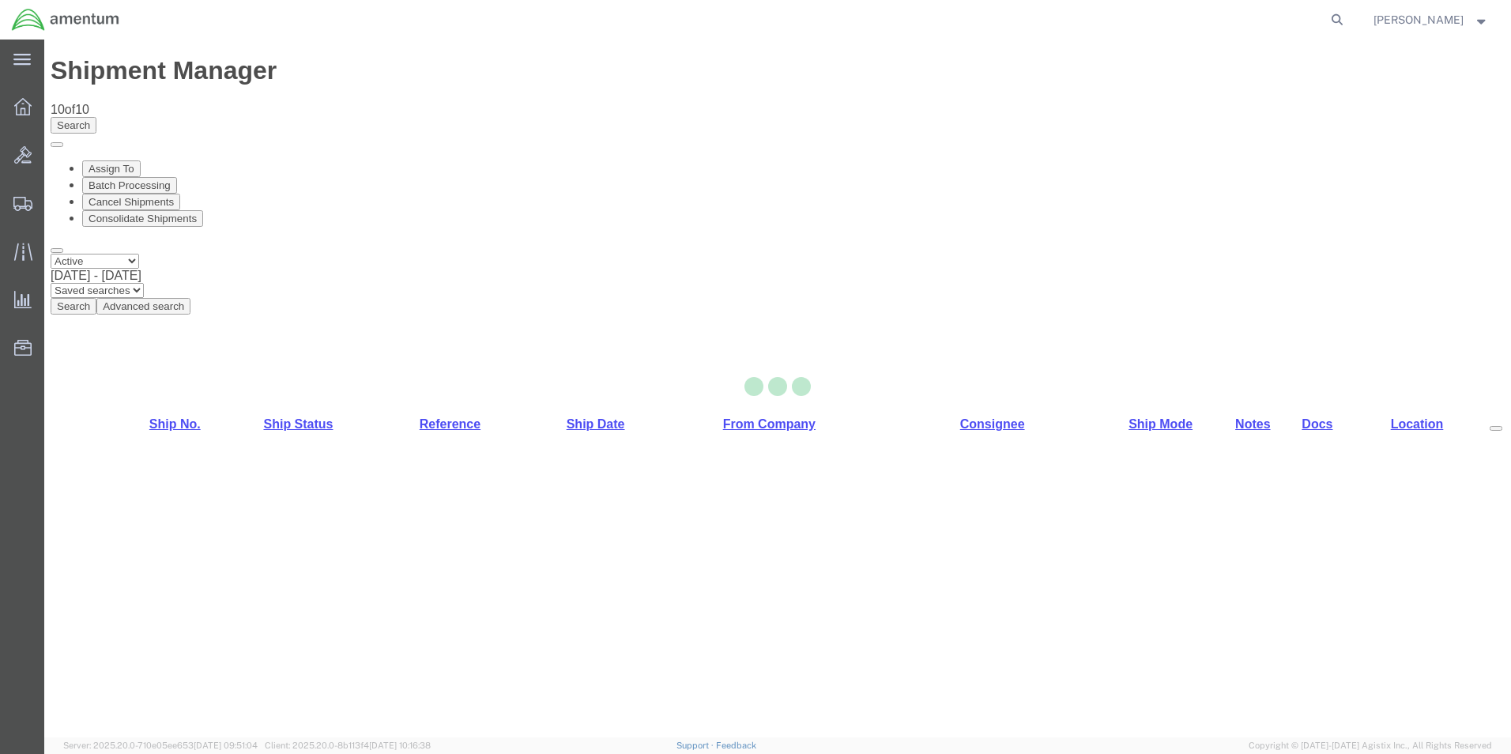
select select "49831"
select select "49914"
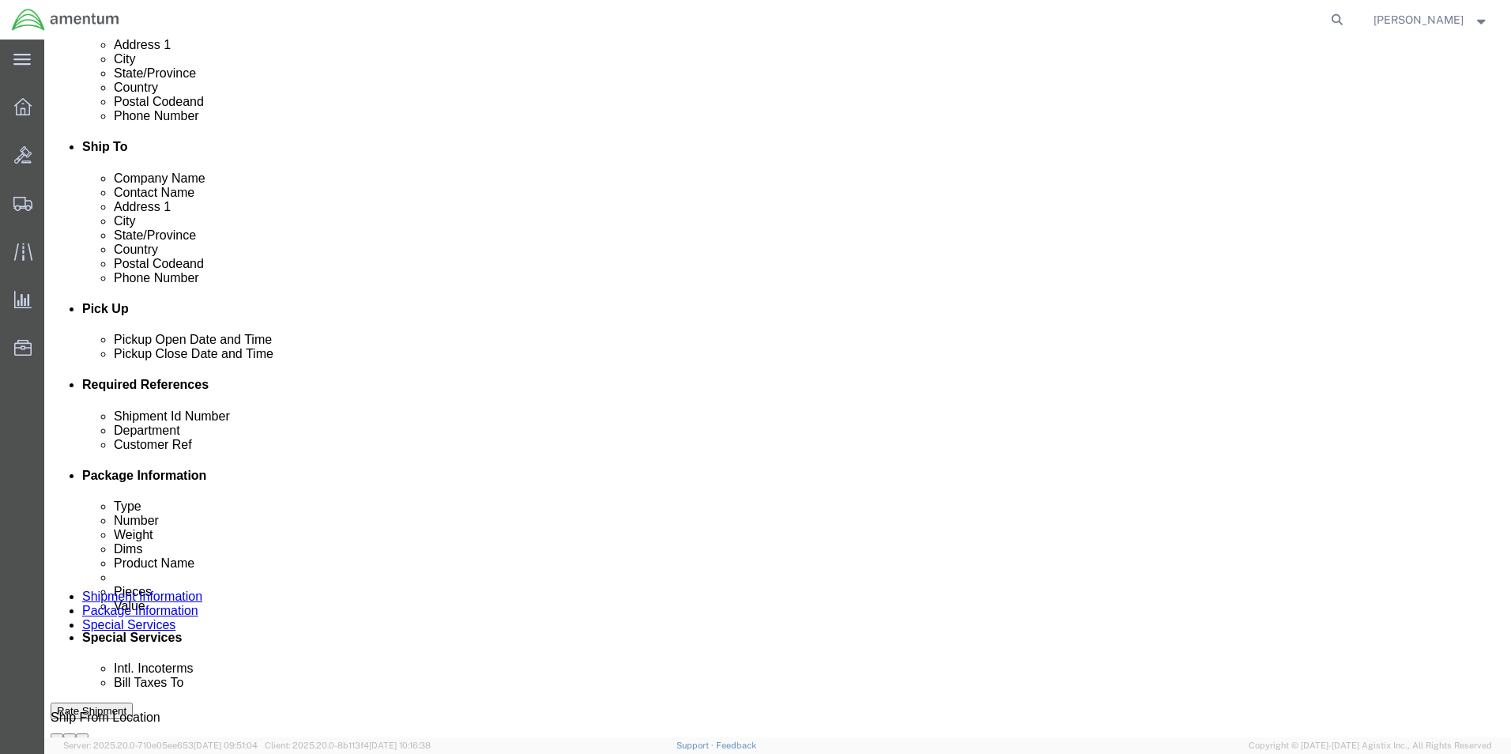
scroll to position [553, 0]
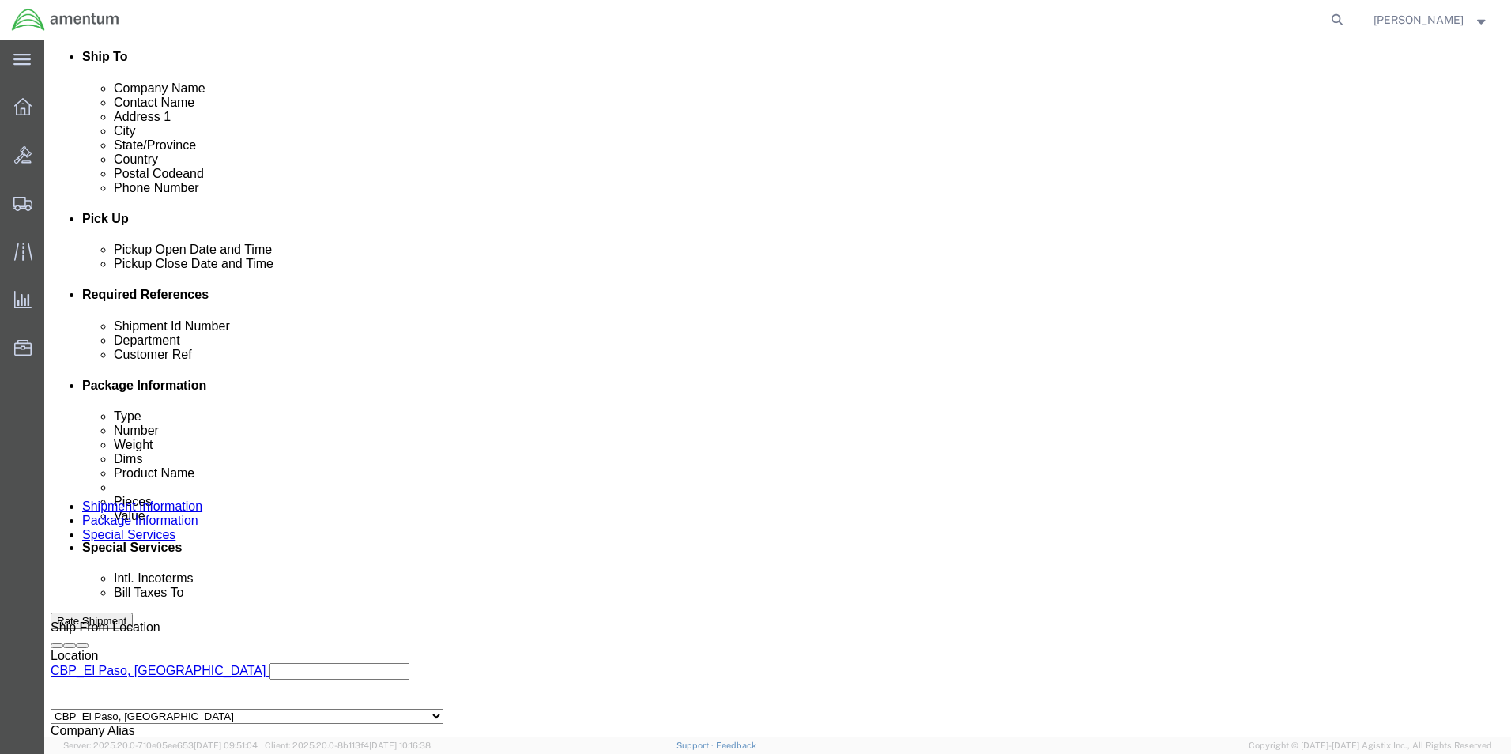
drag, startPoint x: 269, startPoint y: 424, endPoint x: 149, endPoint y: 434, distance: 120.5
click div "Shipment Id Number 257720"
type input "517-007238"
drag, startPoint x: 258, startPoint y: 453, endPoint x: 153, endPoint y: 436, distance: 107.2
click div "Shipment Id Number 517-007238 Department CBP Select Account Type Activity ID Ai…"
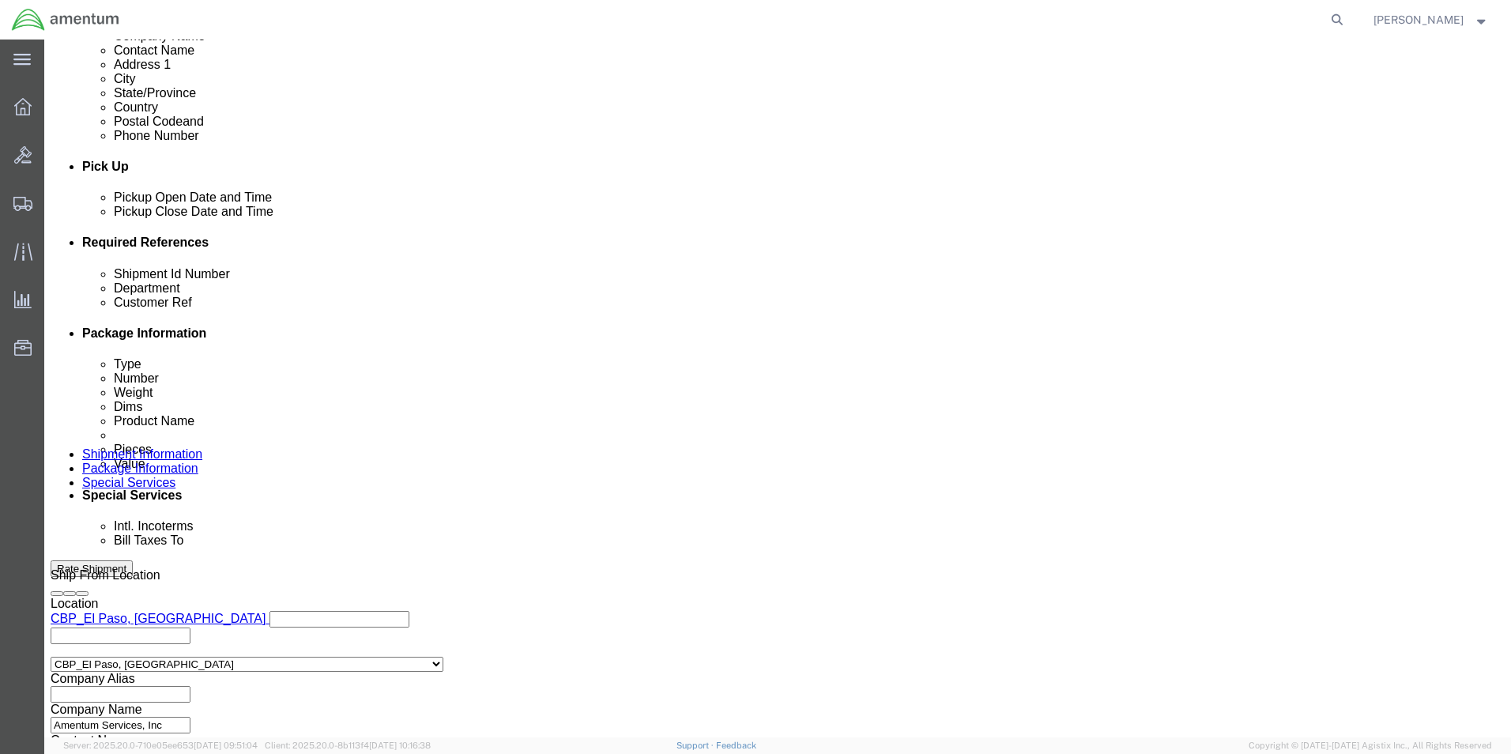
scroll to position [689, 0]
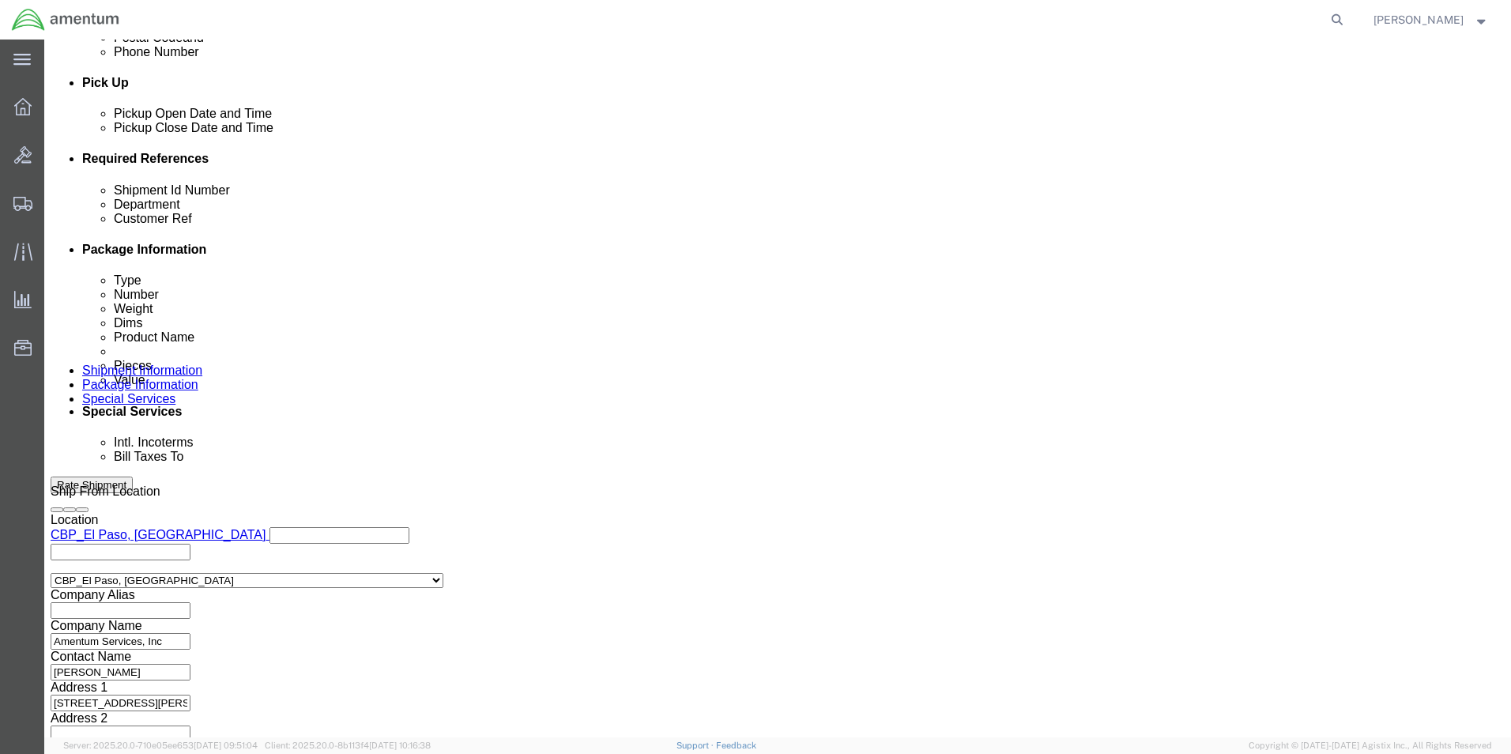
type input "517-007238"
click button "Continue"
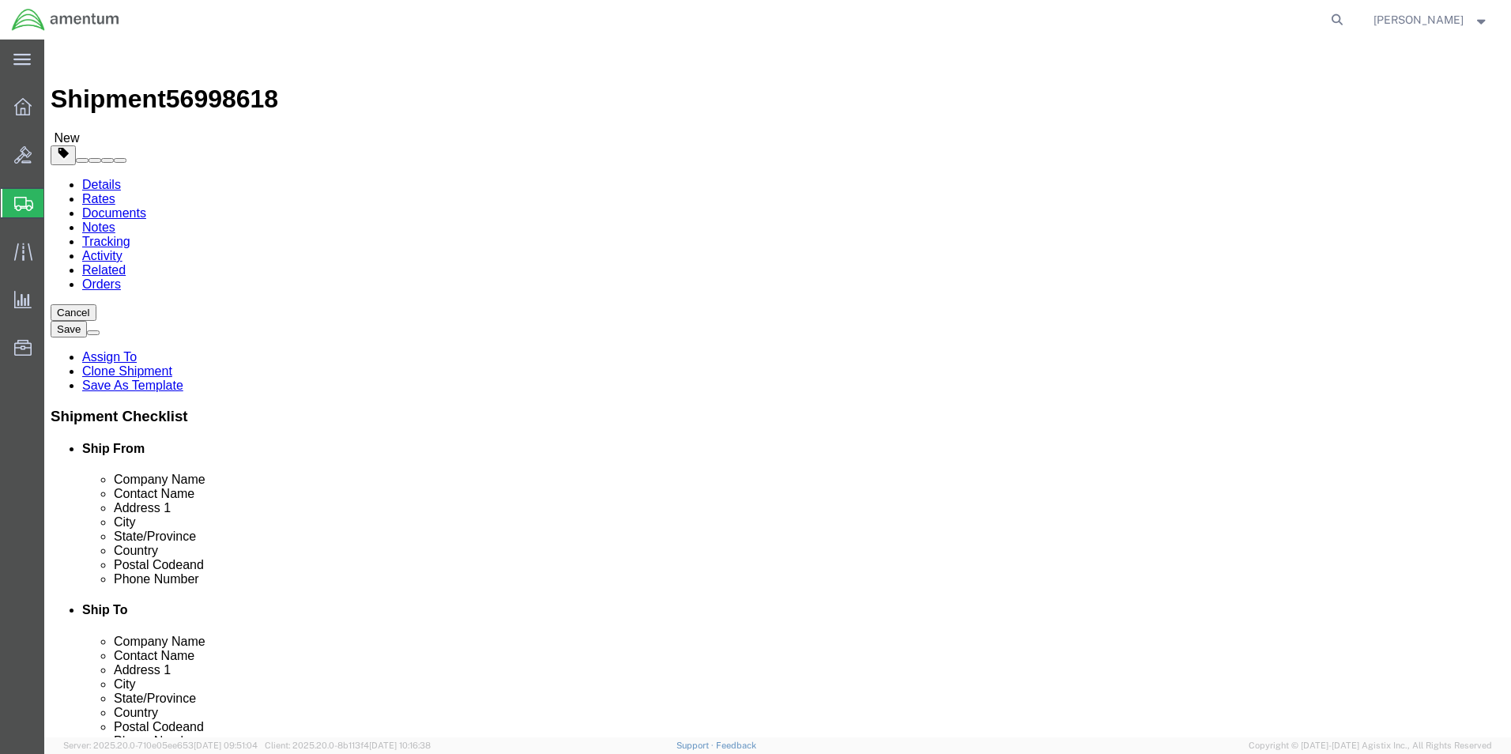
drag, startPoint x: 258, startPoint y: 333, endPoint x: 205, endPoint y: 332, distance: 52.2
click div "Length 8.00 x Width 6.00 x Height 1.00 Select cm ft in"
type input "17"
type input "12"
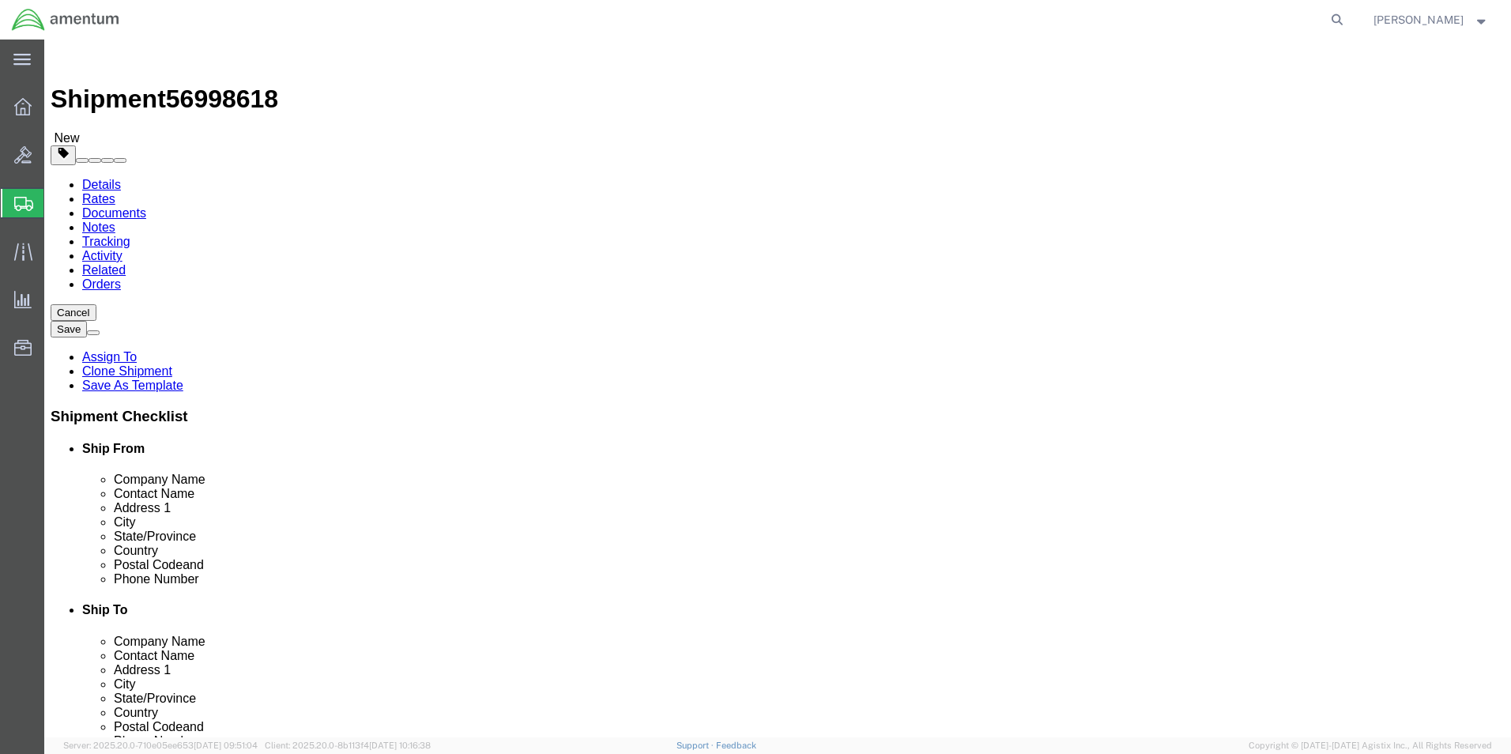
drag, startPoint x: 243, startPoint y: 367, endPoint x: 186, endPoint y: 363, distance: 57.8
click div "Weight 0.20 Select kgs lbs Ship. t°"
type input "49.95"
click dd "300.00 USD"
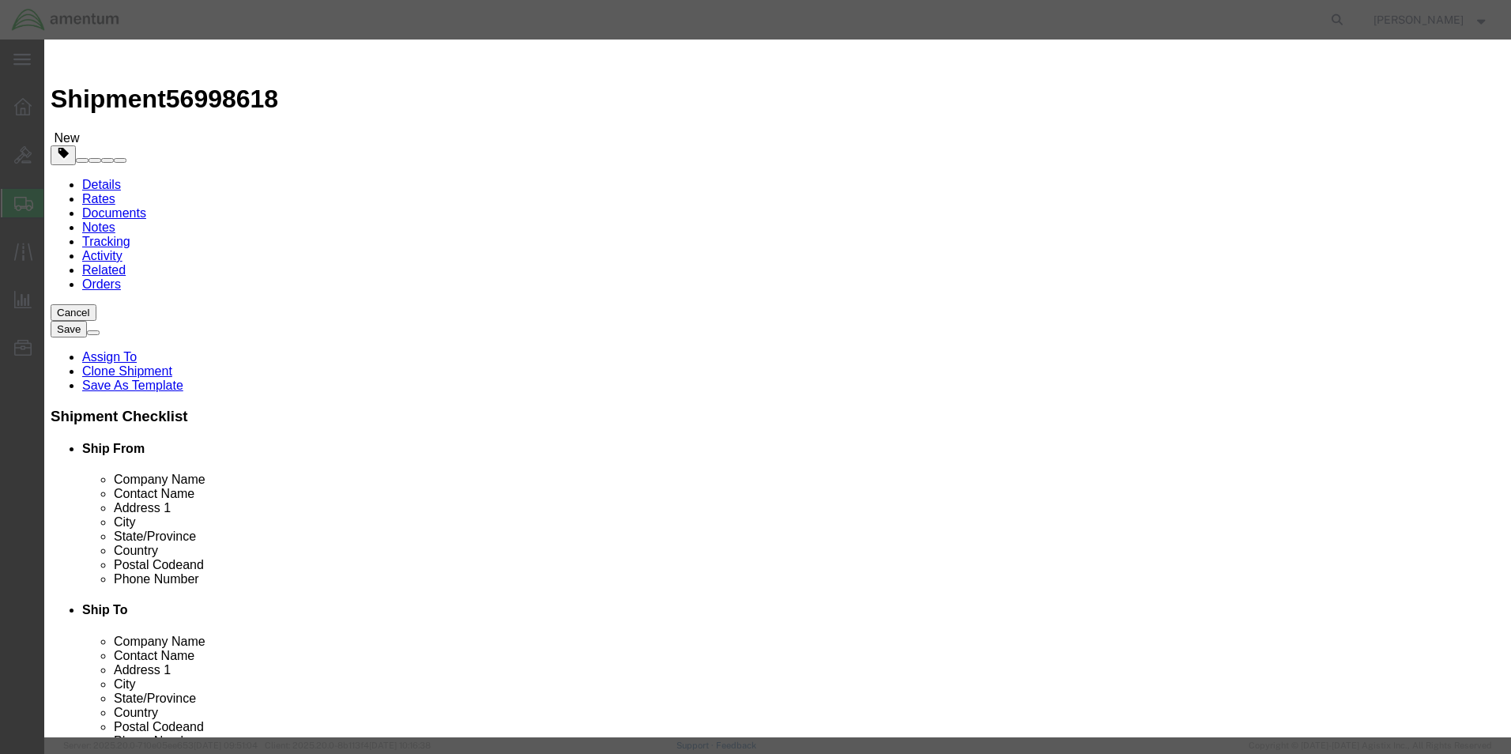
drag, startPoint x: 504, startPoint y: 150, endPoint x: 431, endPoint y: 152, distance: 73.5
click div "Pieces 6.00 Select Bag Barrels 100Board Feet Bottle Box Blister Pack Carats Can…"
type input "24"
click div "Commodity library"
drag, startPoint x: 515, startPoint y: 169, endPoint x: 442, endPoint y: 179, distance: 74.1
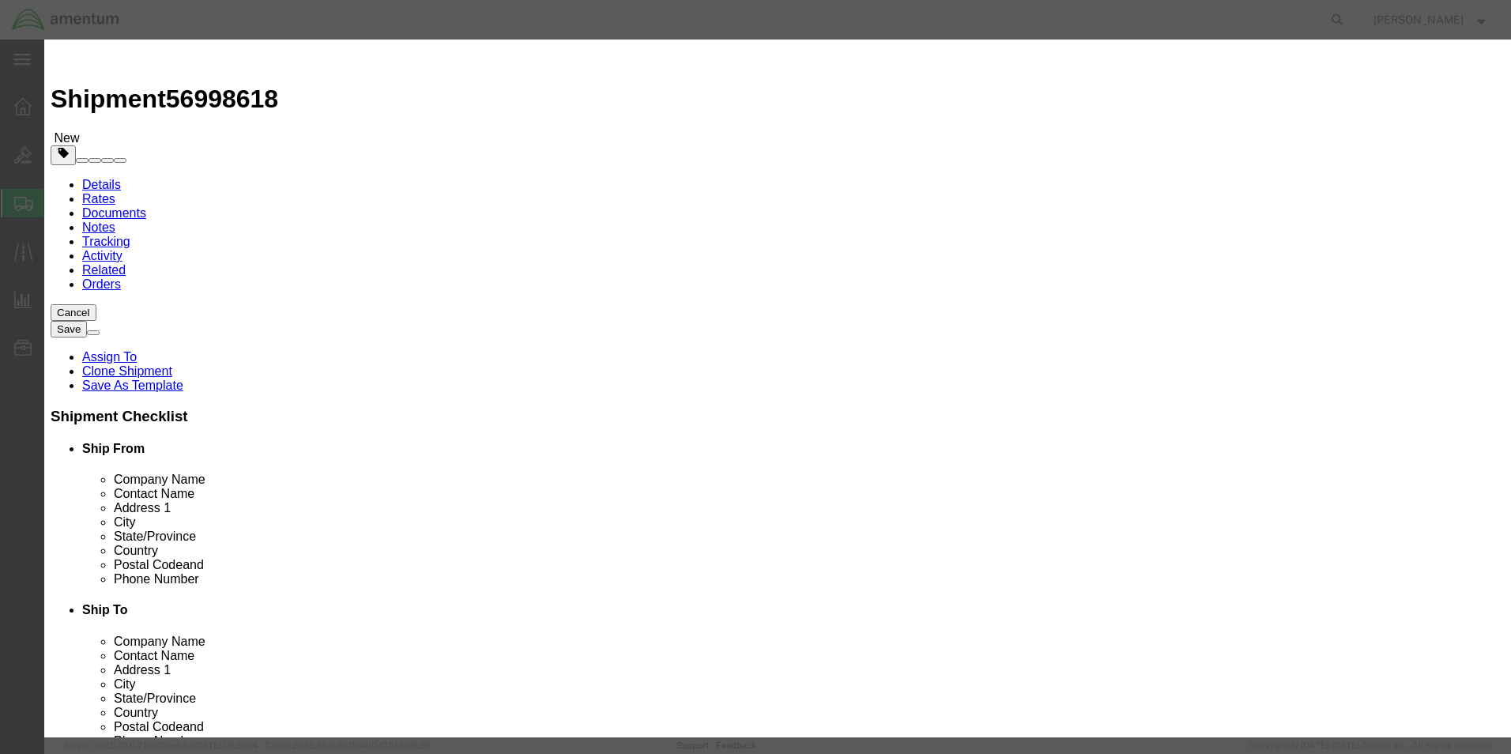
click div "Product Name shop items Pieces 24 Select Bag Barrels 100Board Feet Bottle Box B…"
drag, startPoint x: 491, startPoint y: 190, endPoint x: 404, endPoint y: 180, distance: 87.4
click div "Total Value 1200 Select ADP AED AFN ALL AMD AOA ARS ATS AUD AWG AZN BAM BBD BDT…"
type input "300"
drag, startPoint x: 972, startPoint y: 118, endPoint x: 804, endPoint y: 96, distance: 169.0
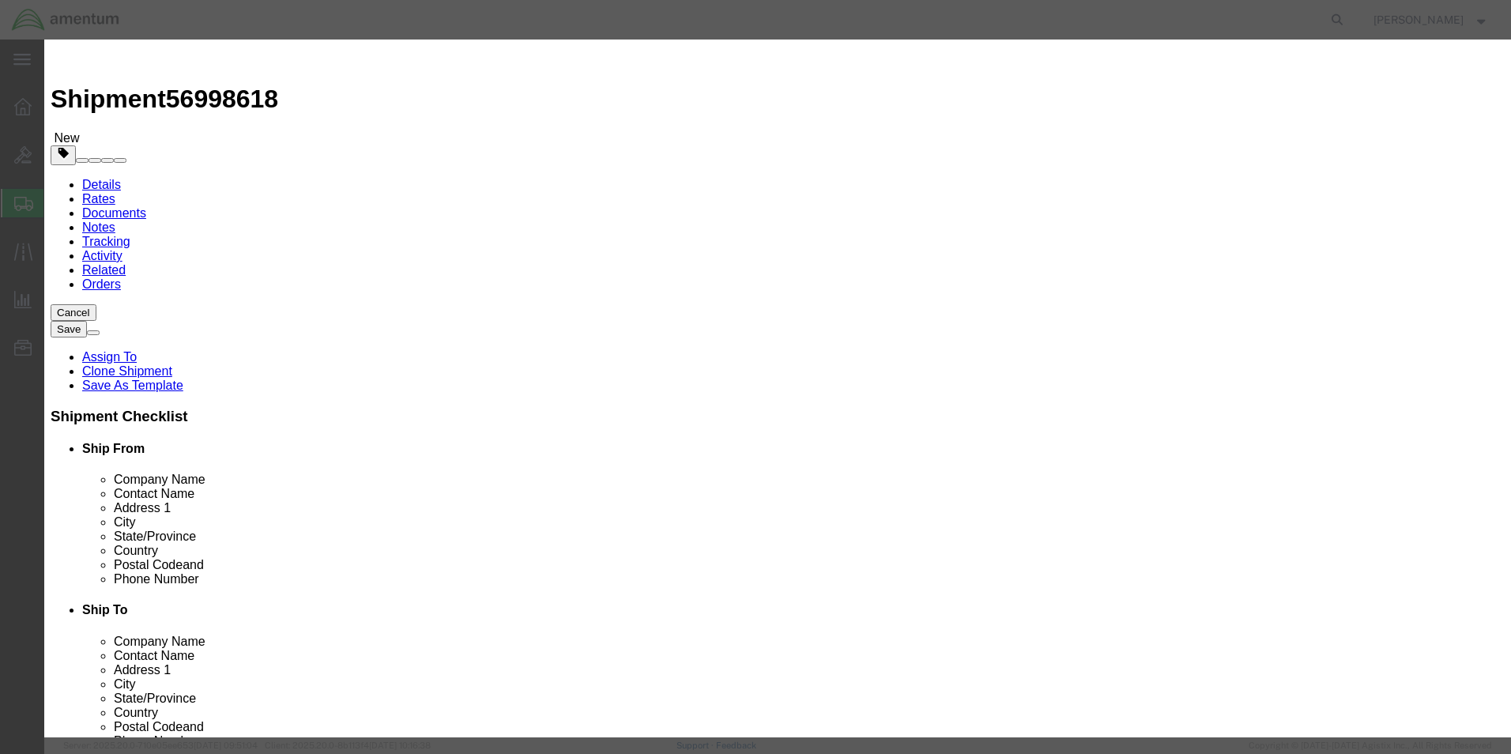
click div "Commodity library Product Name shop items Pieces 24 Select Bag Barrels 100Board…"
type textarea "HYD FLUID"
click button "Save & Close"
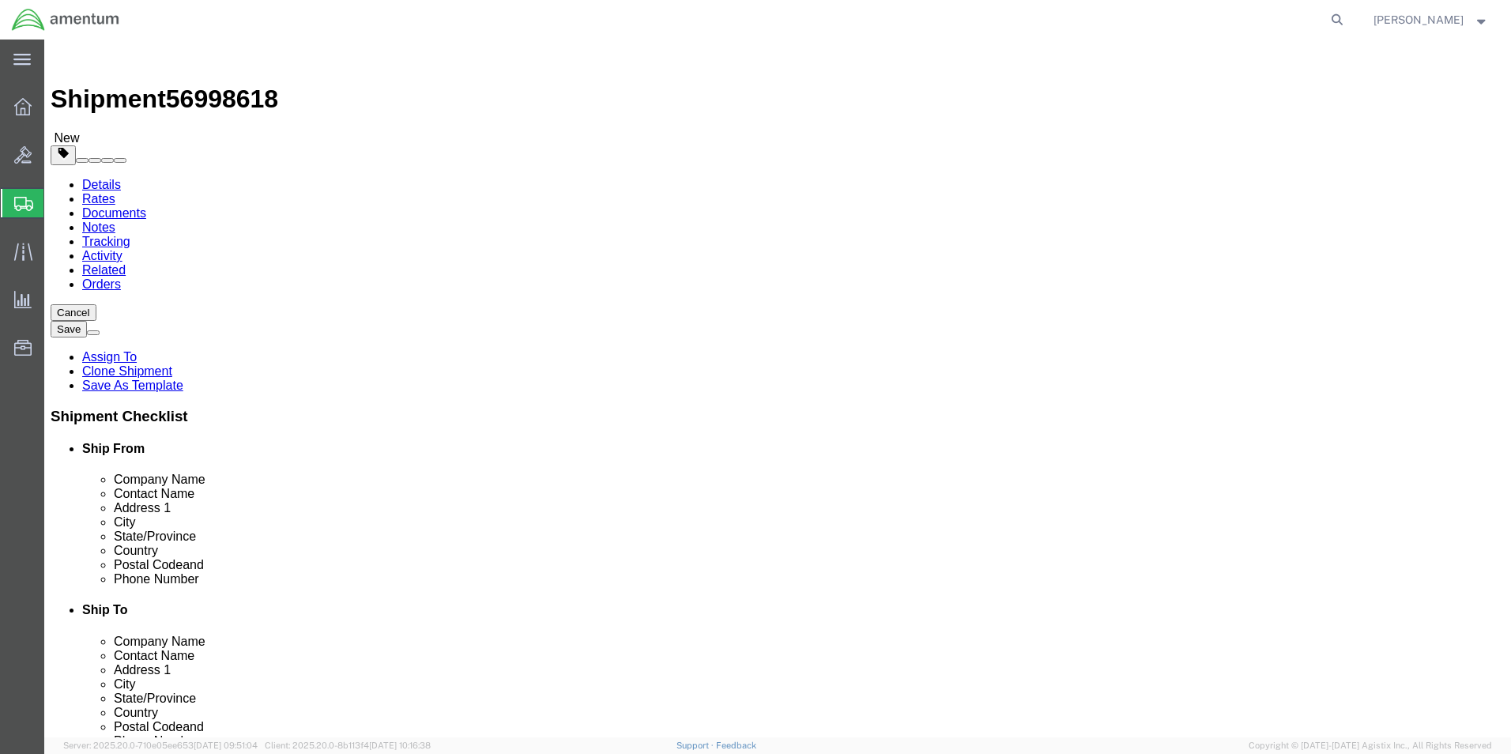
click button "Continue"
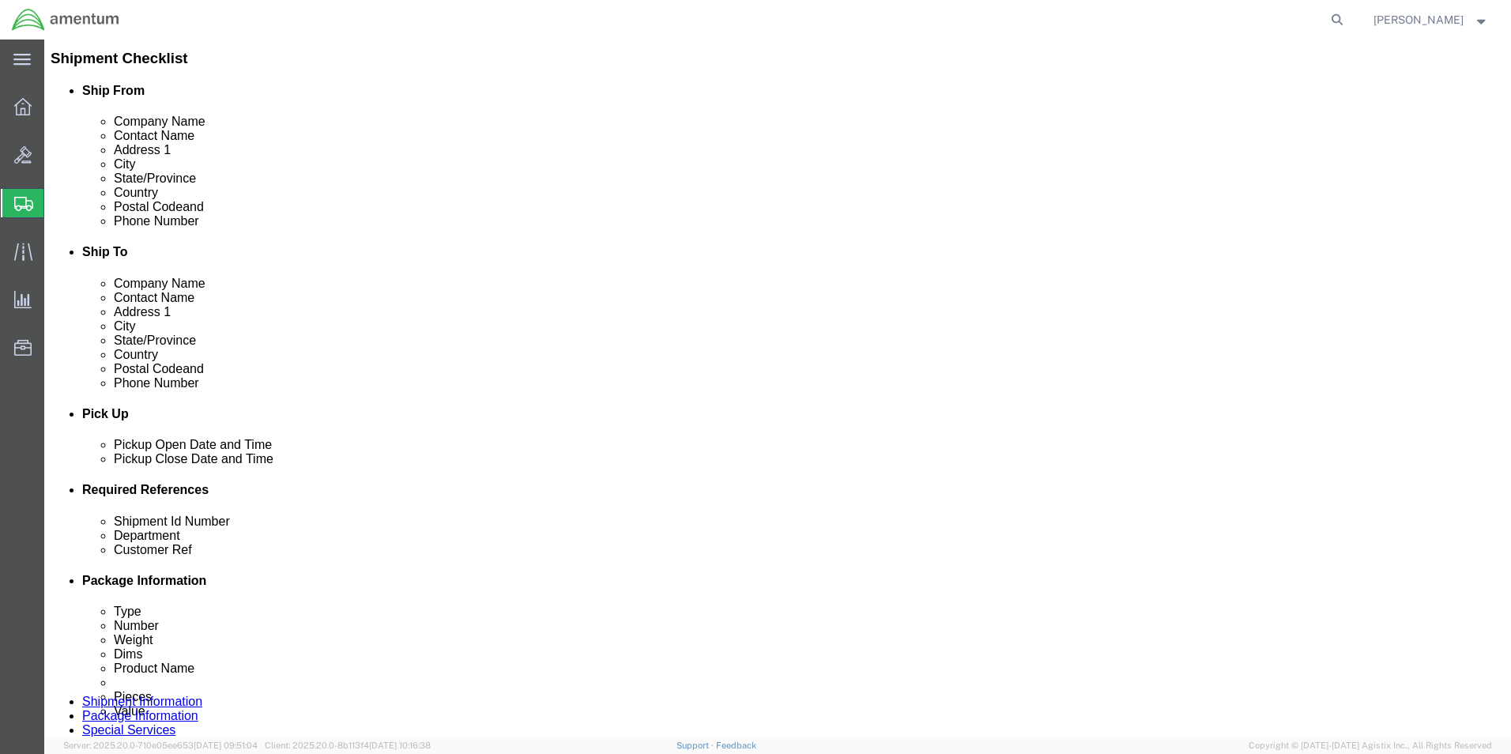
scroll to position [474, 0]
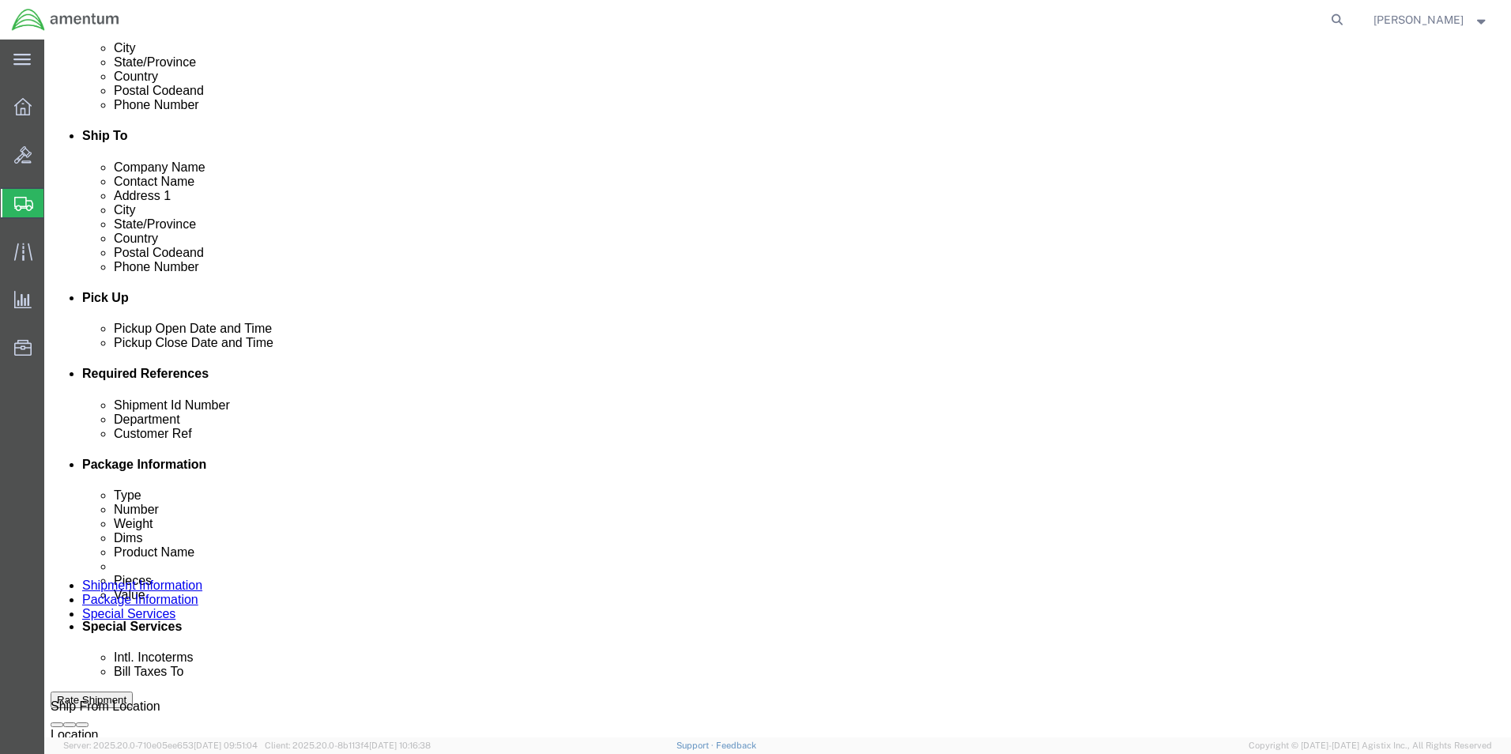
click div "Billing Location Select Select My Profile Location [PHONE_NUMBER] [PHONE_NUMBER…"
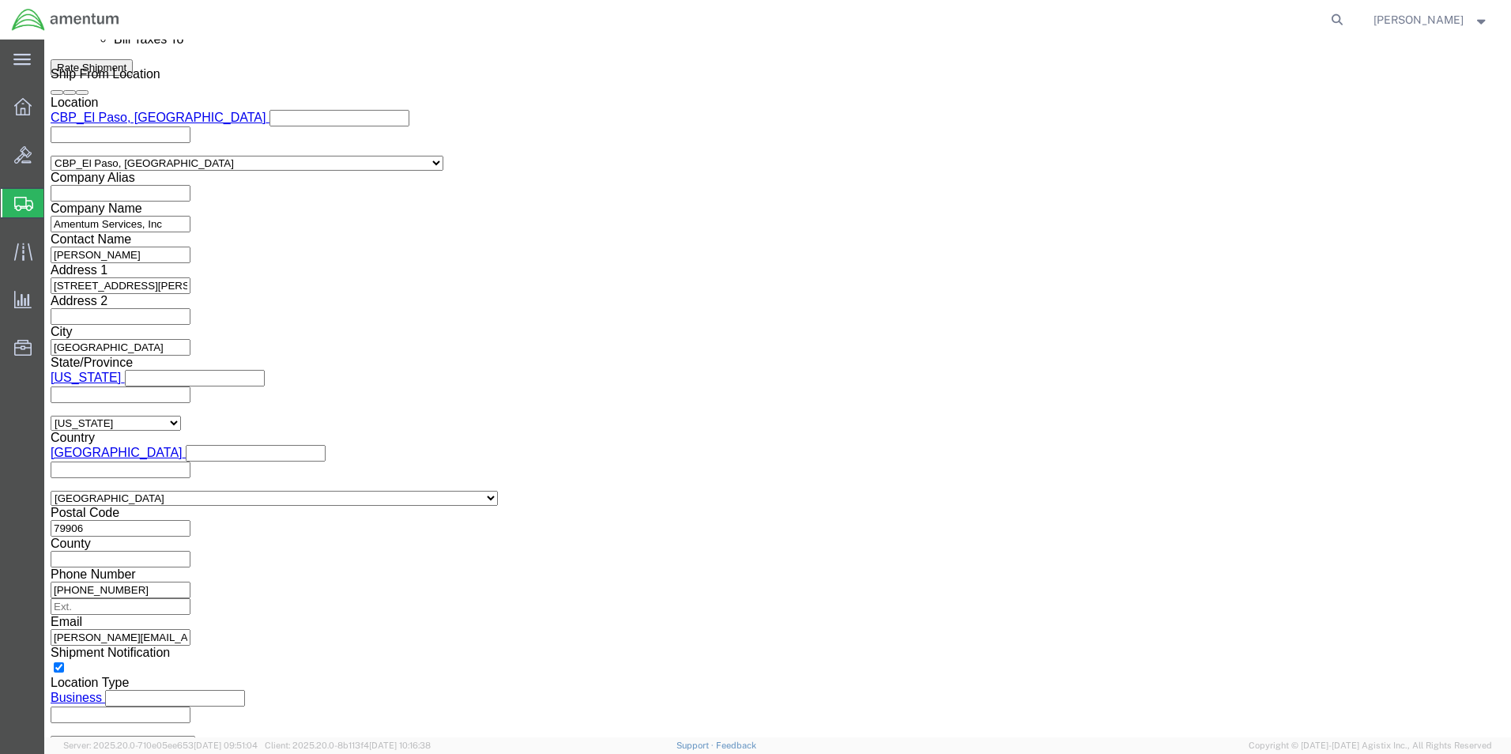
scroll to position [514, 0]
type input "6118.04.03"
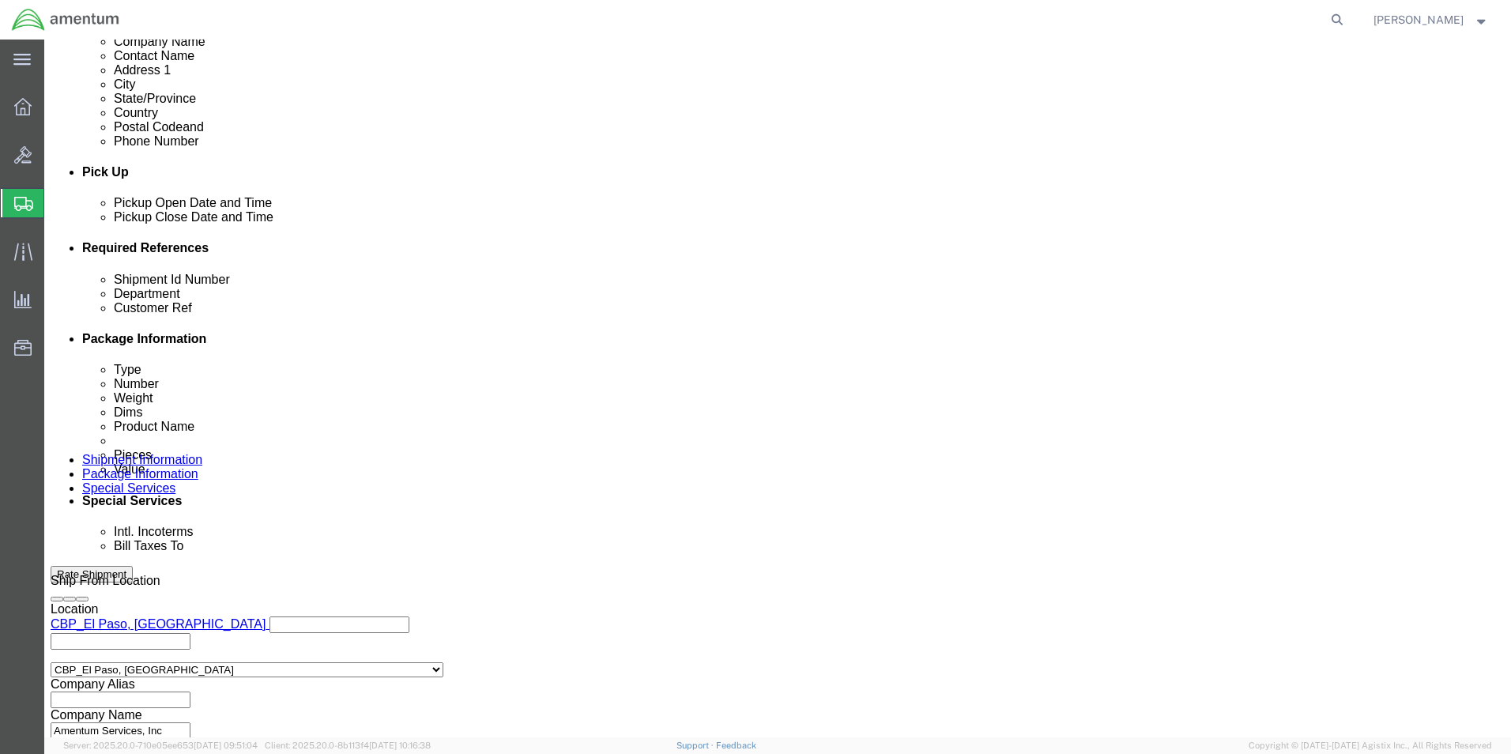
click body "Shipment 56998618 New Details Rates Documents Notes Tracking Activity Related O…"
click button "Rate Shipment"
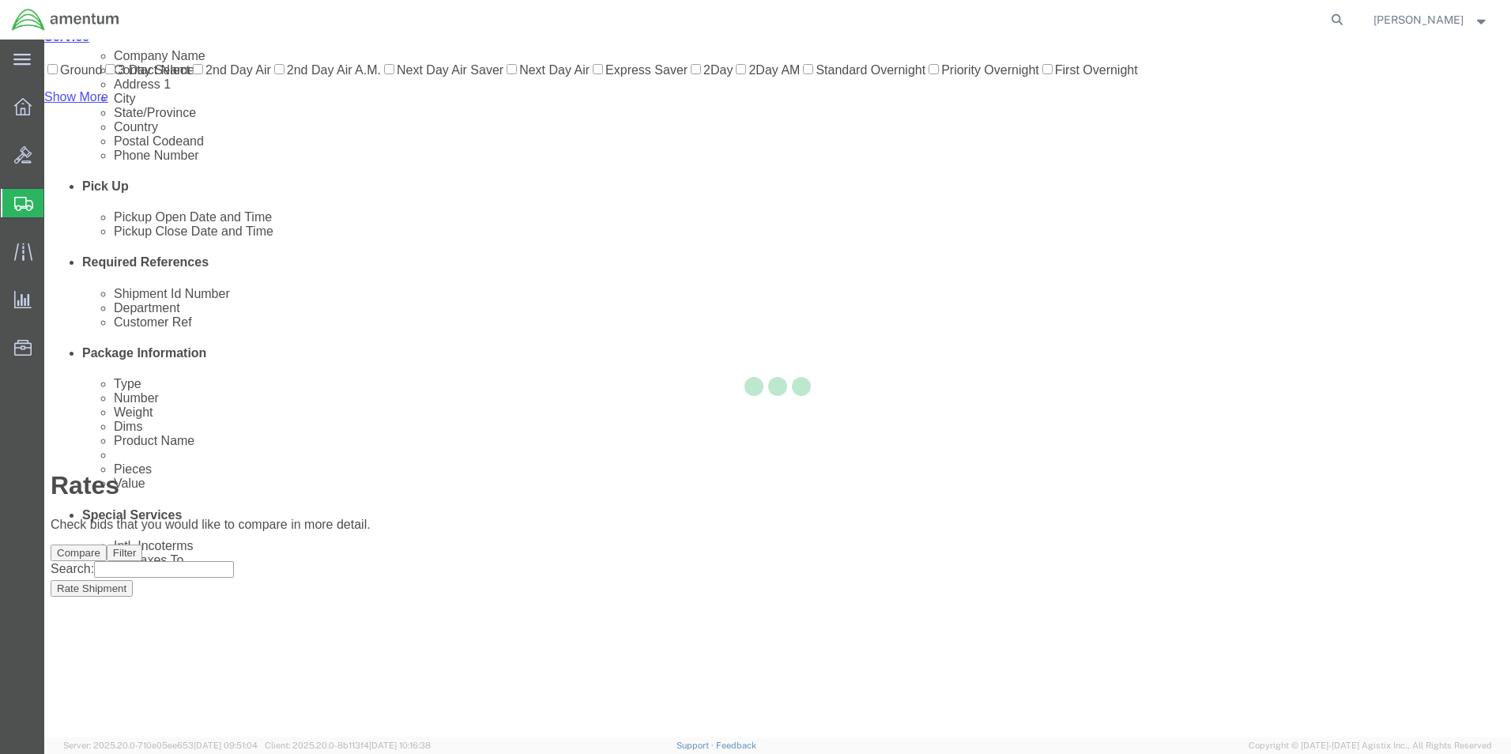
scroll to position [2, 0]
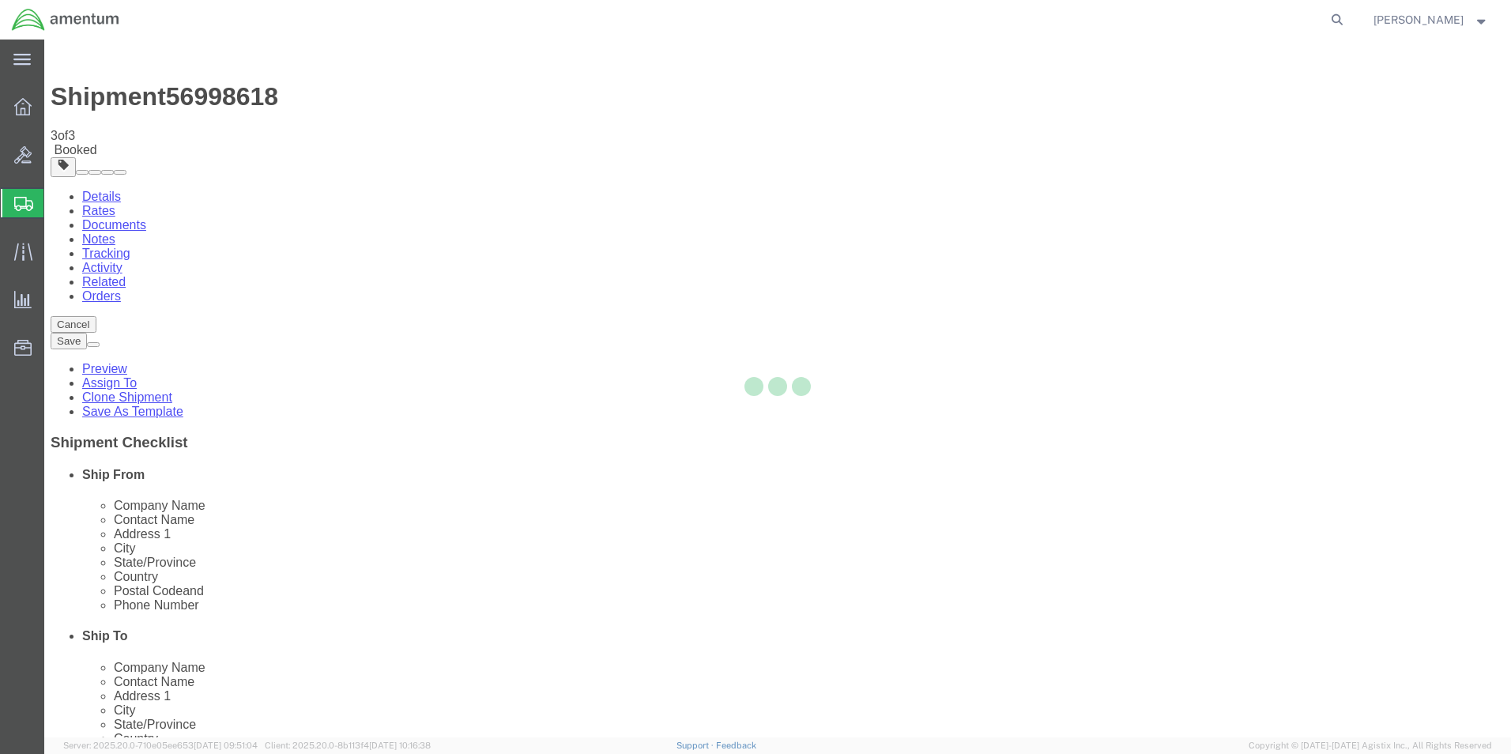
scroll to position [0, 0]
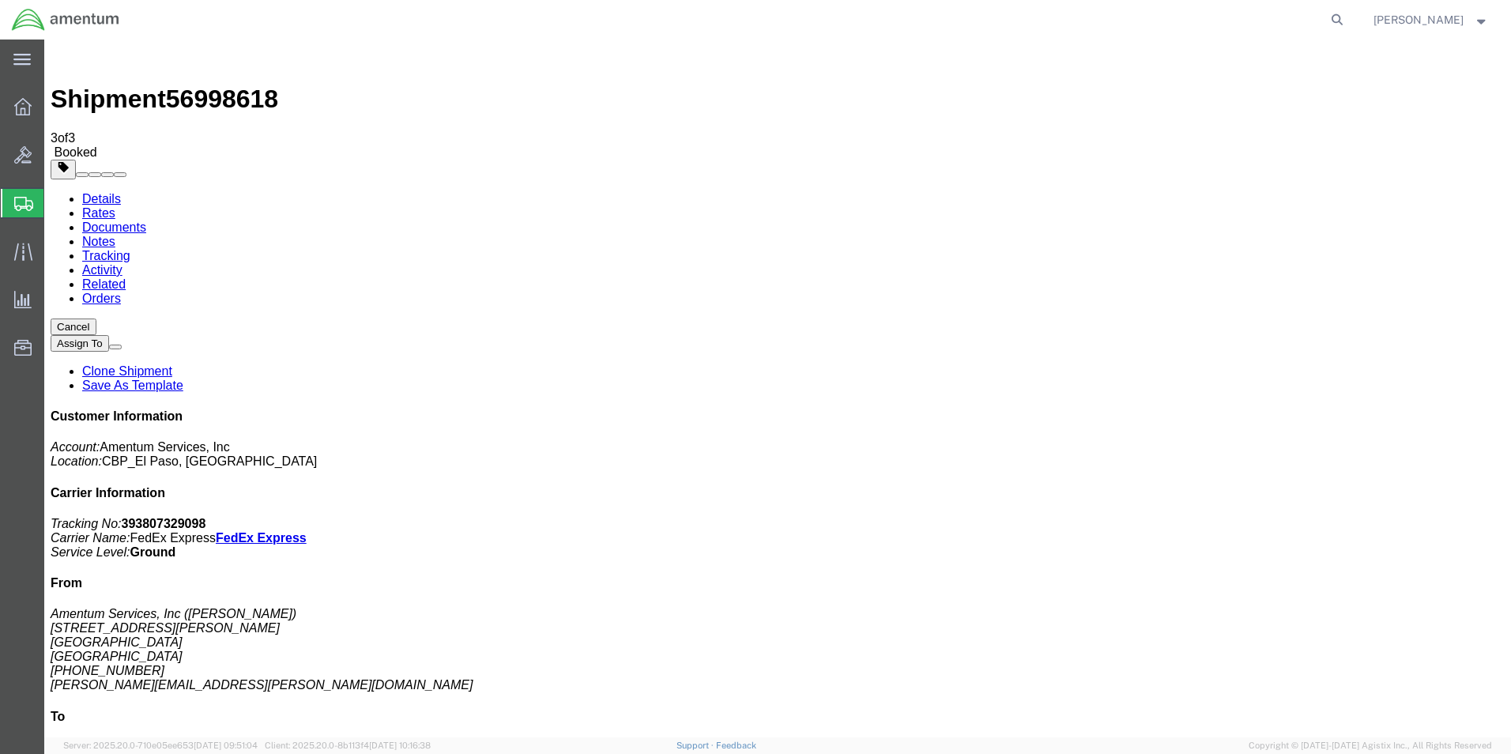
click at [172, 364] on link "Clone Shipment" at bounding box center [127, 370] width 90 height 13
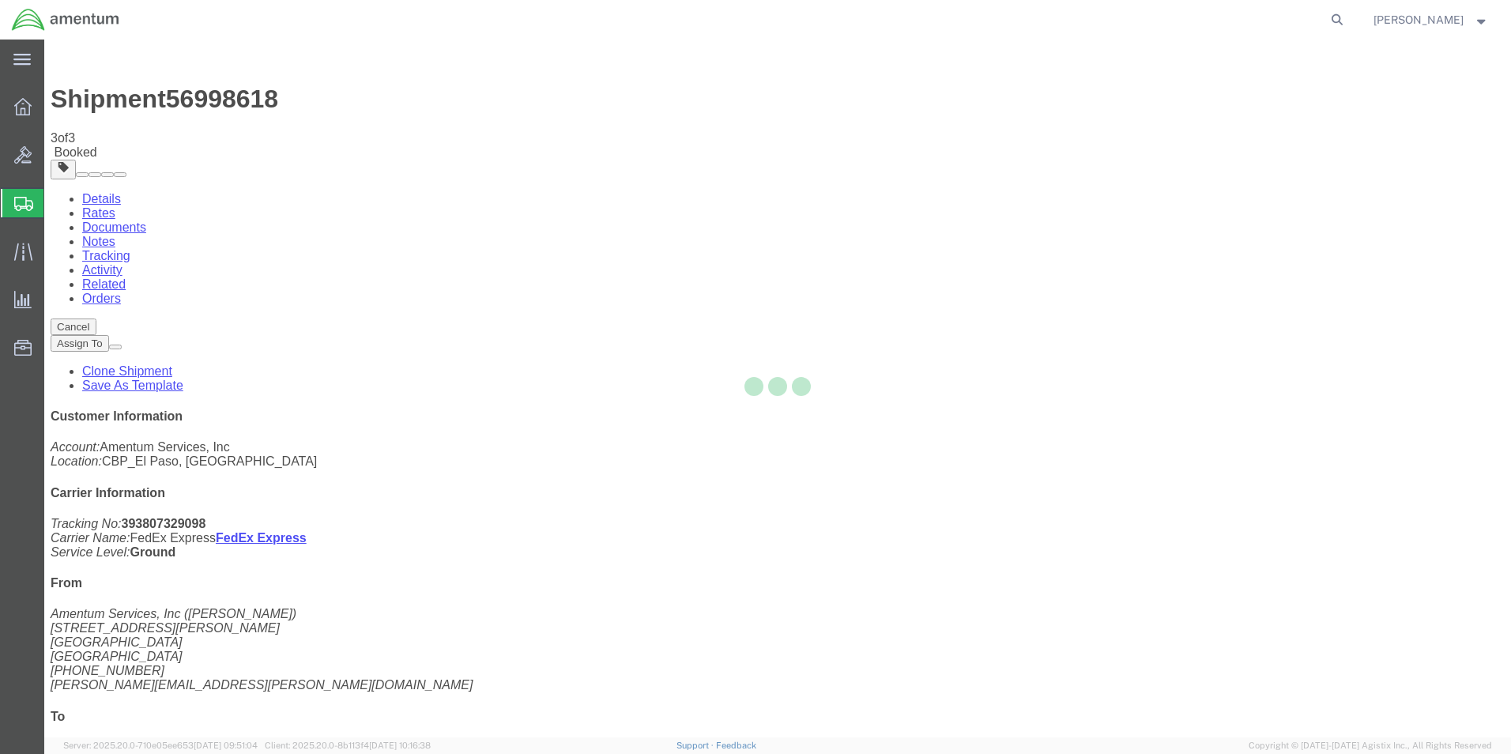
select select "49831"
select select "49914"
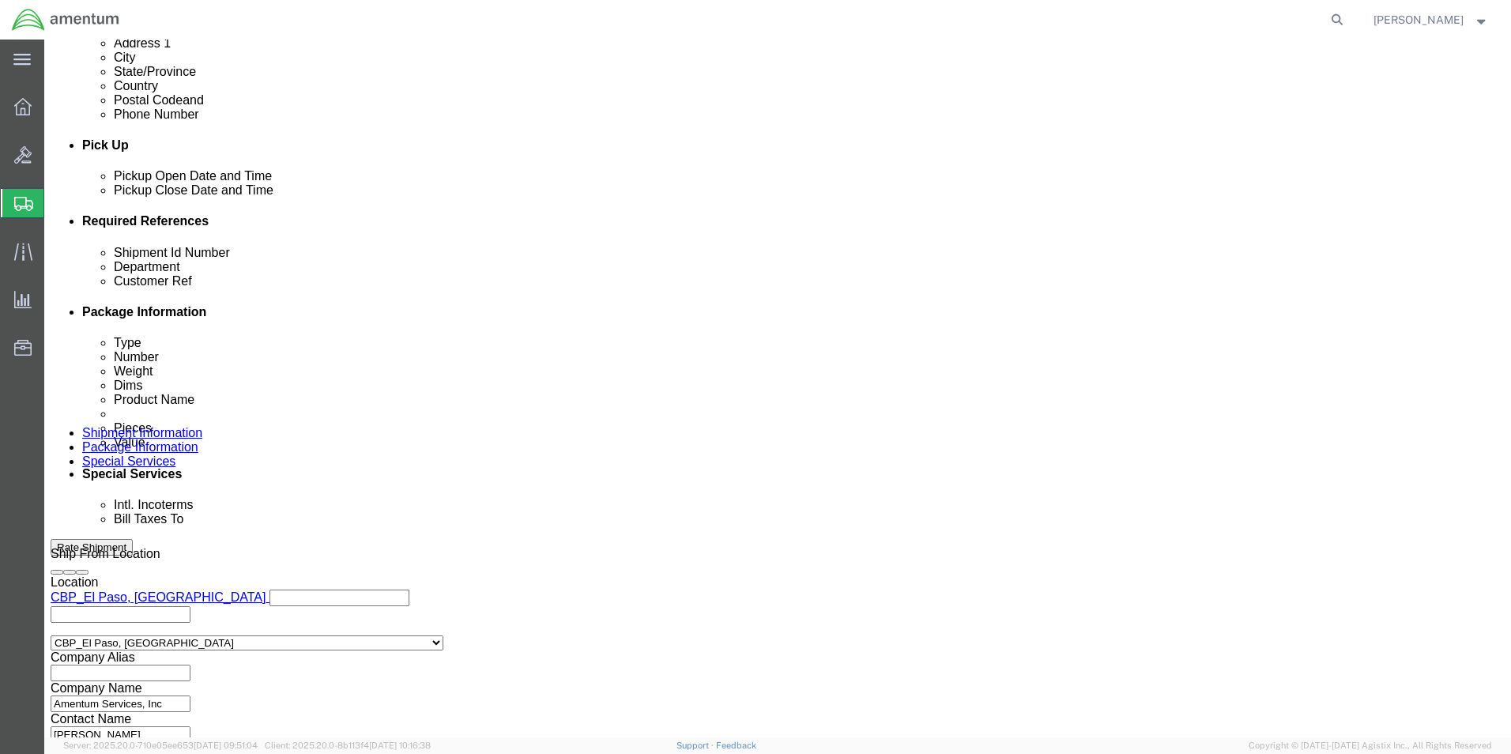
scroll to position [689, 0]
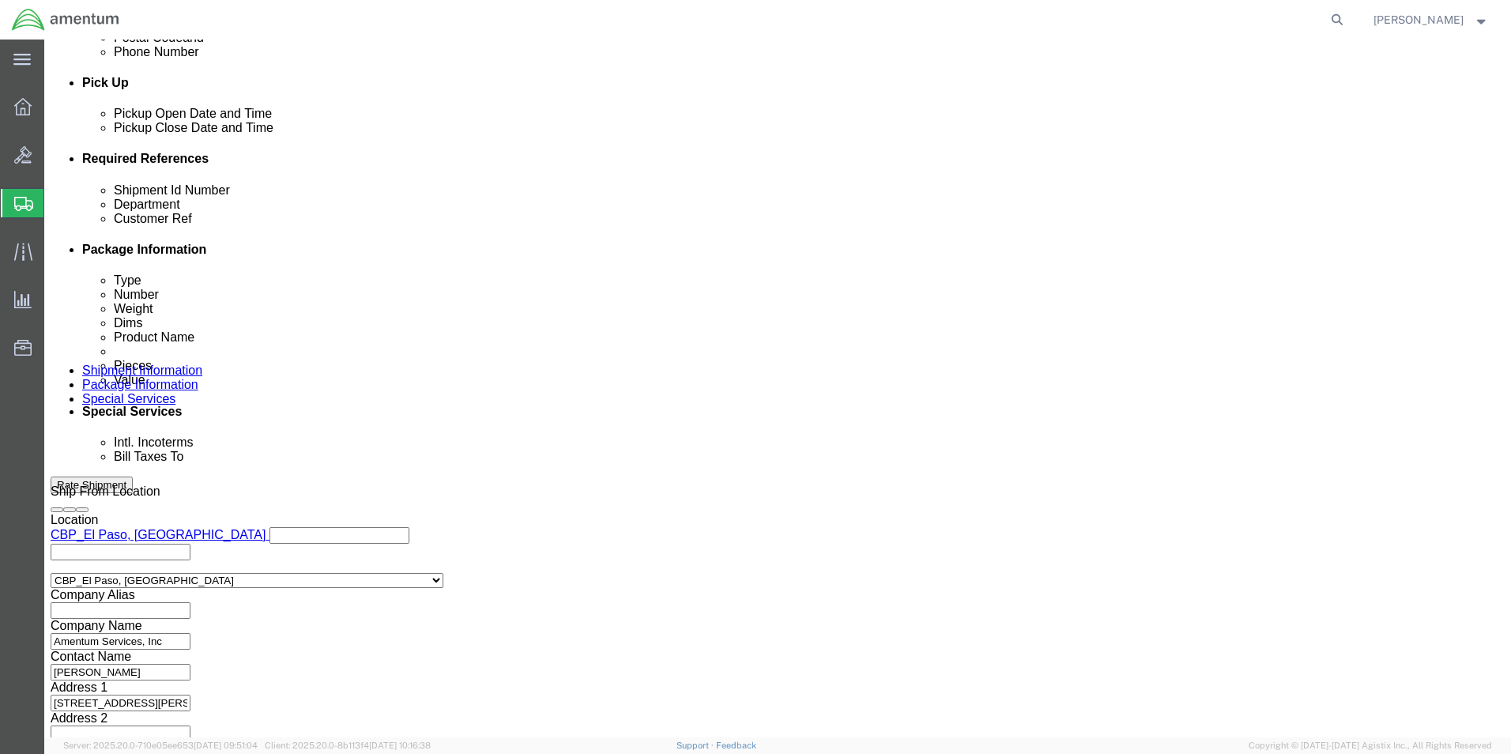
click button "Continue"
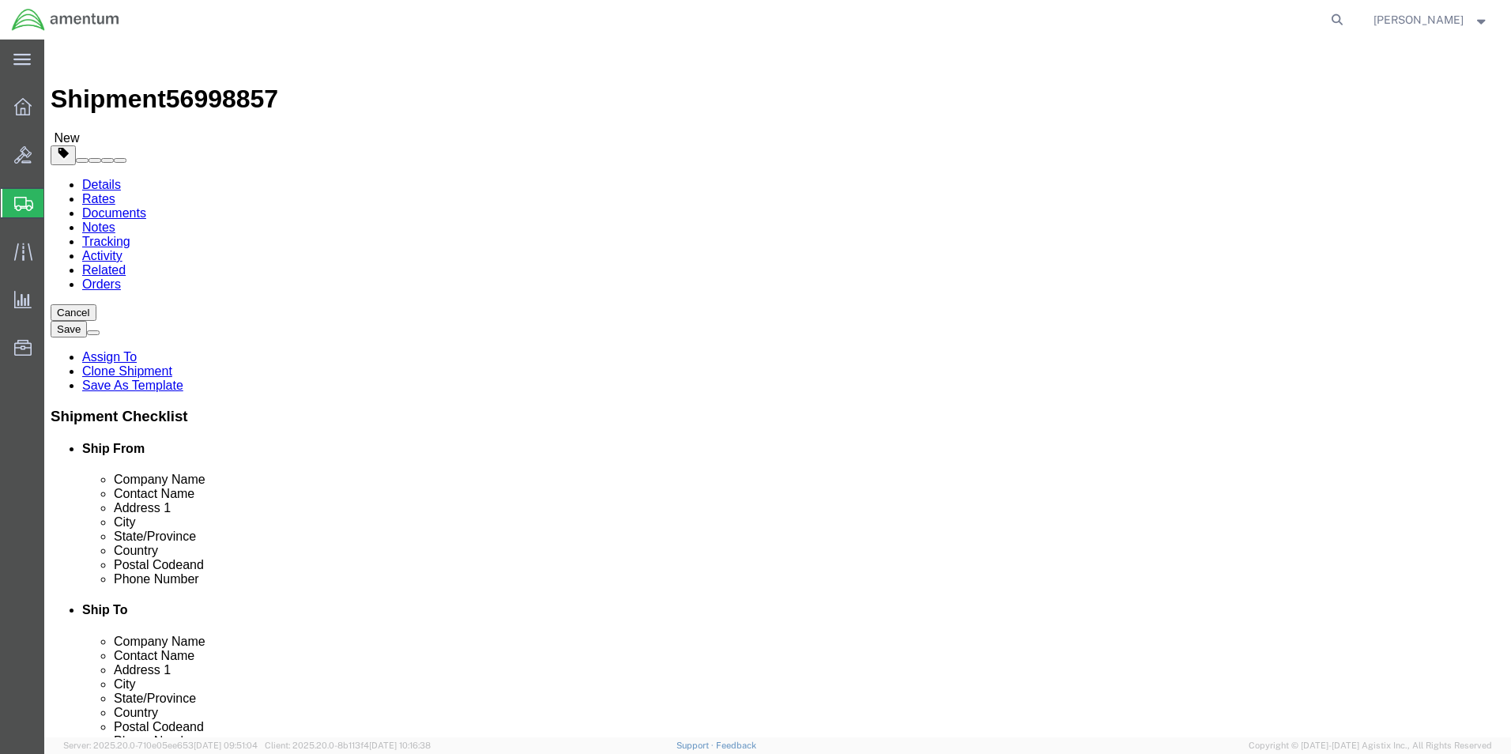
click button "Continue"
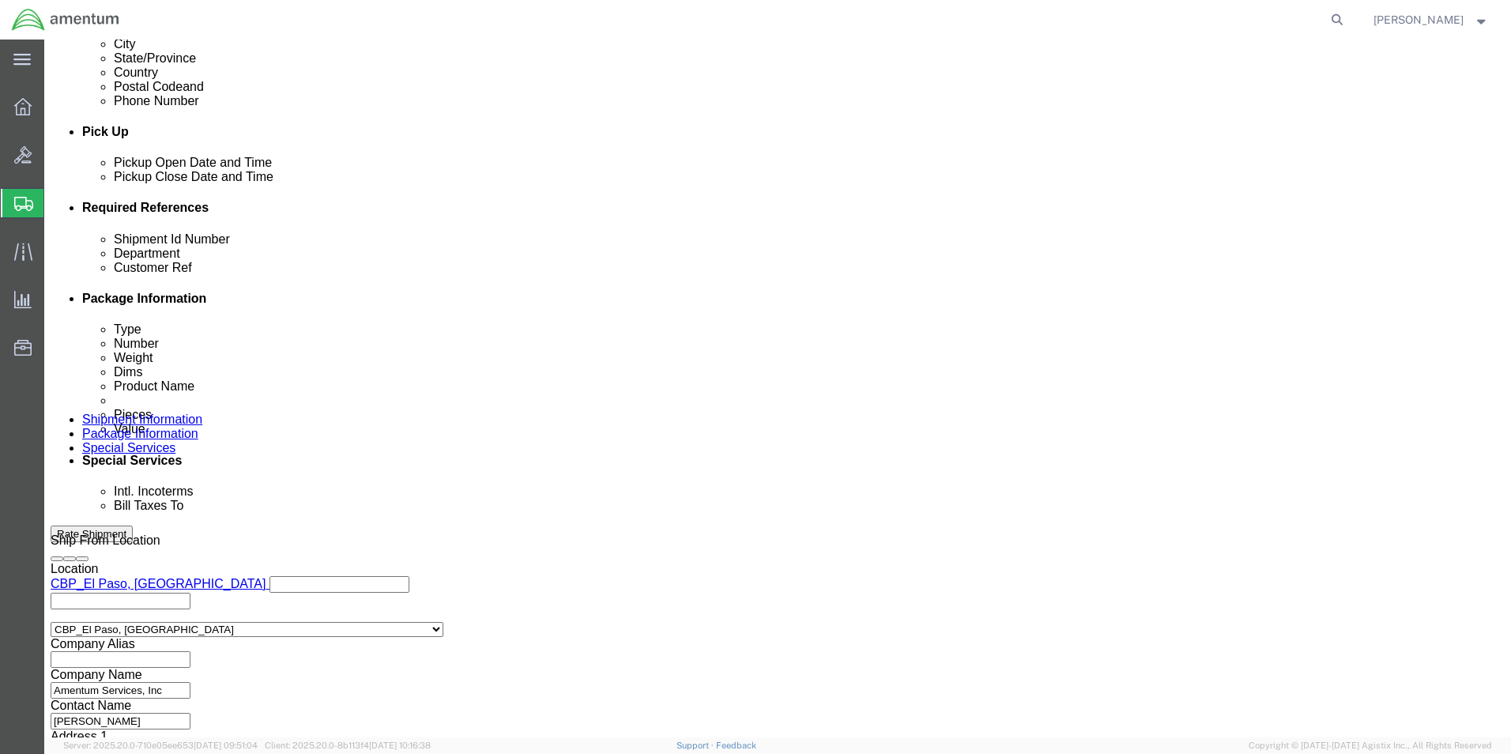
scroll to position [869, 0]
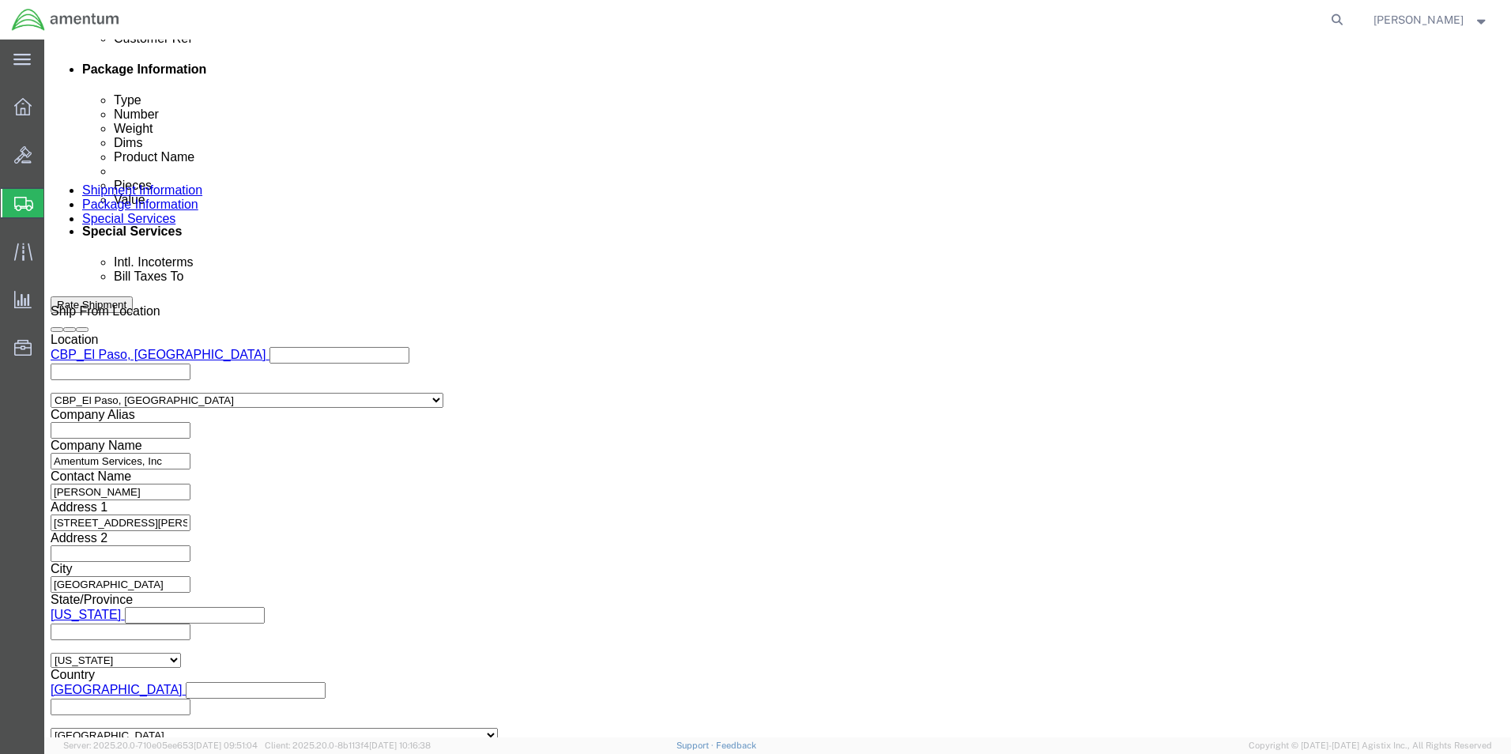
click button "Rate Shipment"
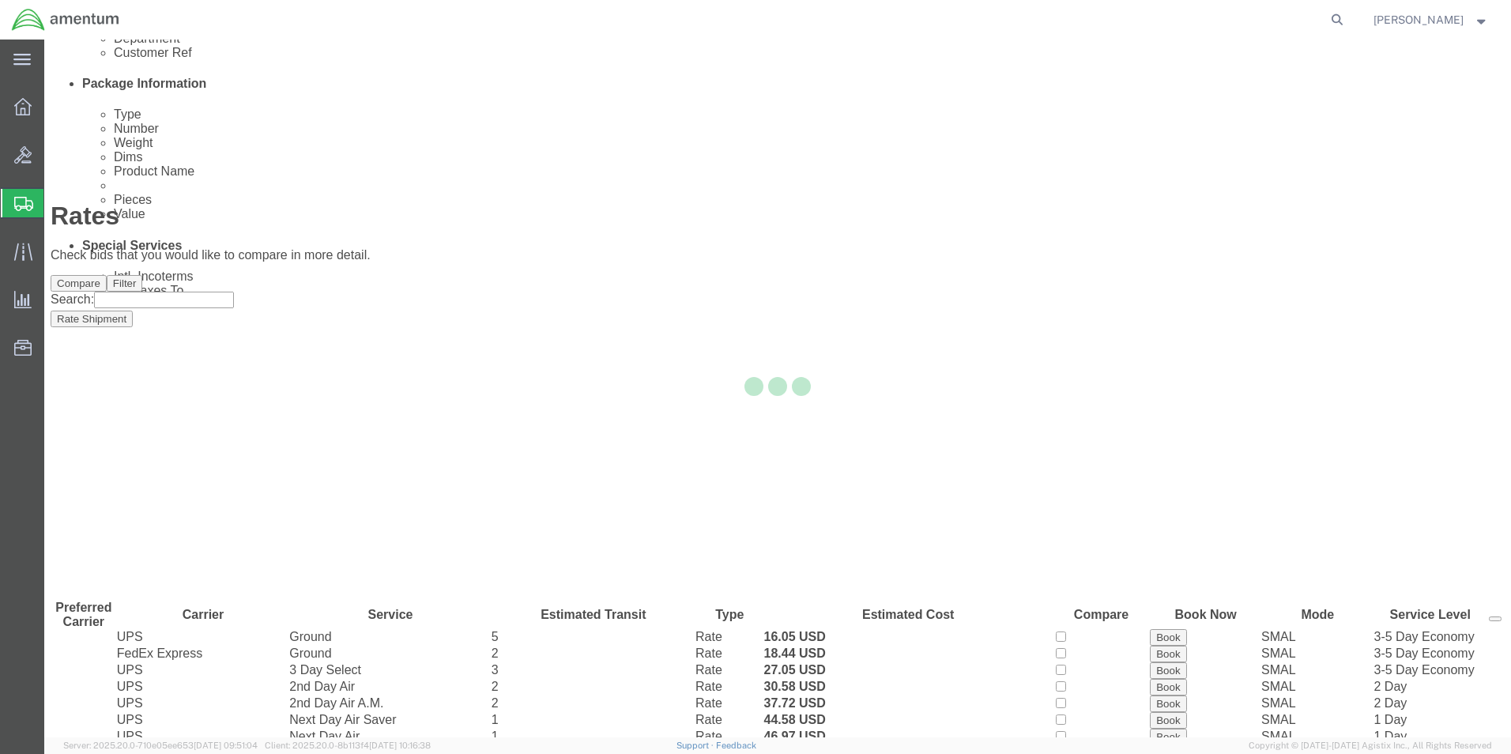
scroll to position [2, 0]
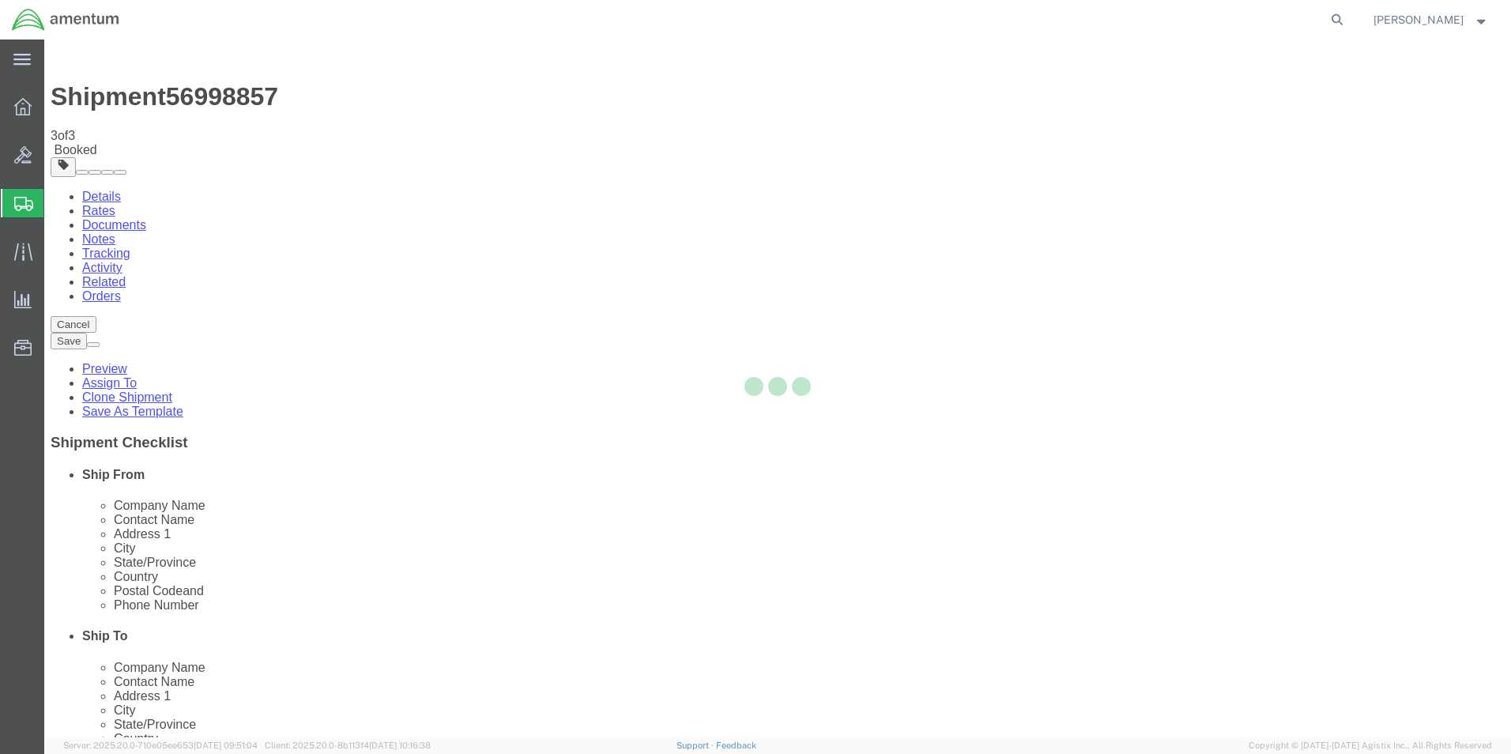
scroll to position [0, 0]
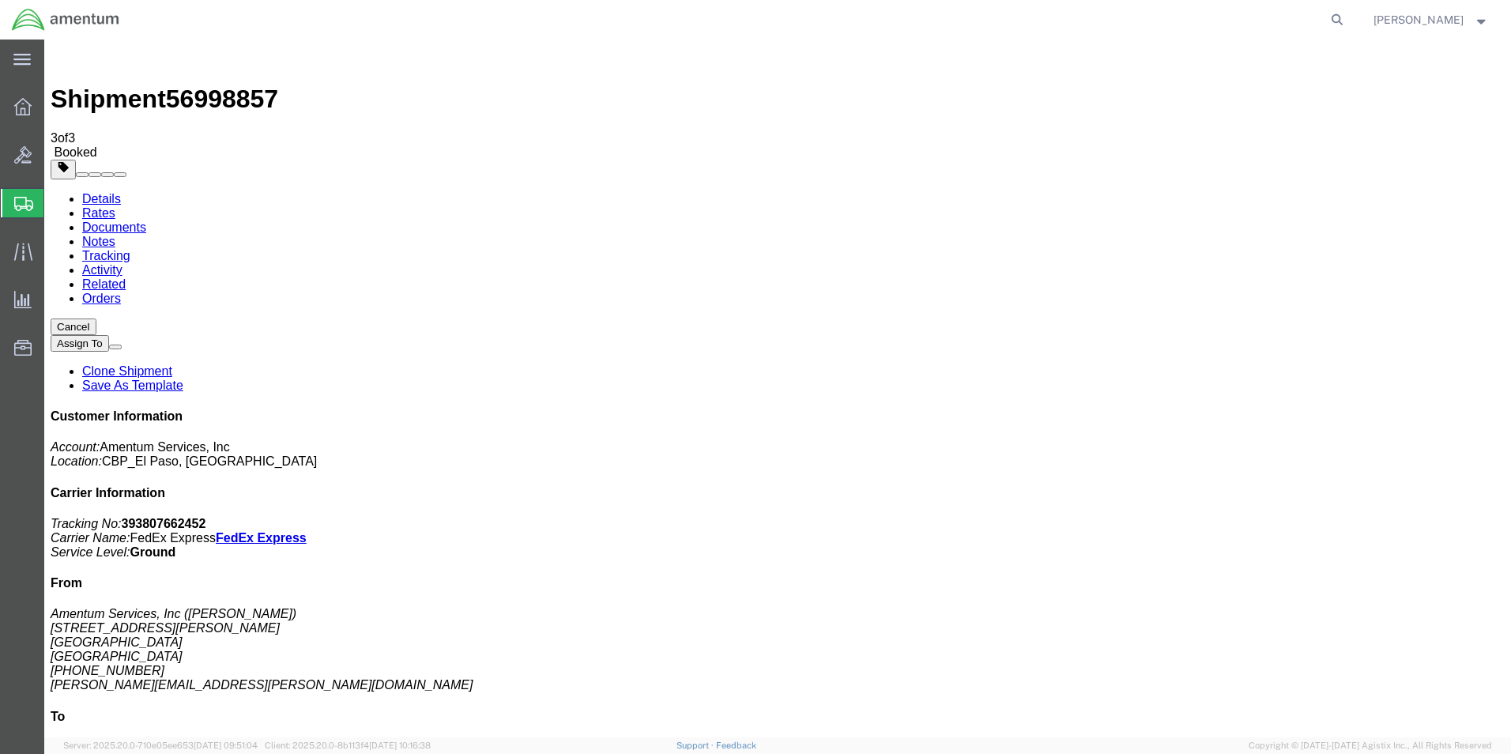
click at [183, 378] on link "Save As Template" at bounding box center [132, 384] width 101 height 13
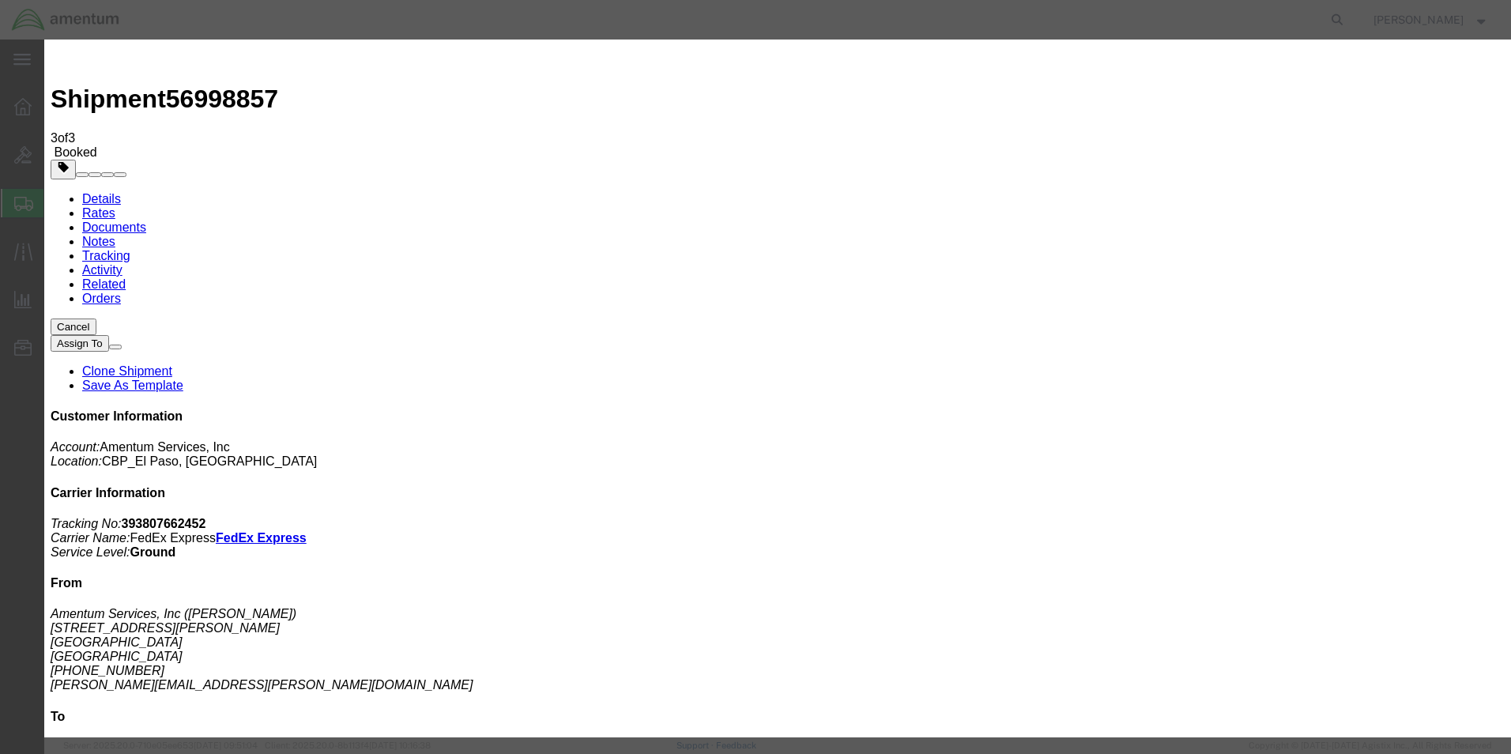
type input "WSA-26"
